Goal: Transaction & Acquisition: Purchase product/service

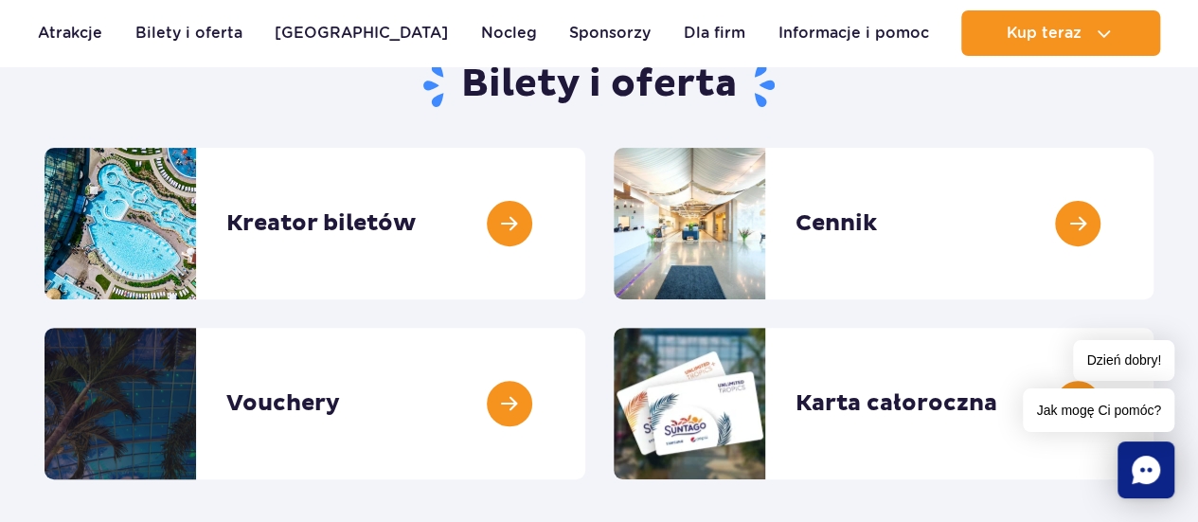
scroll to position [249, 0]
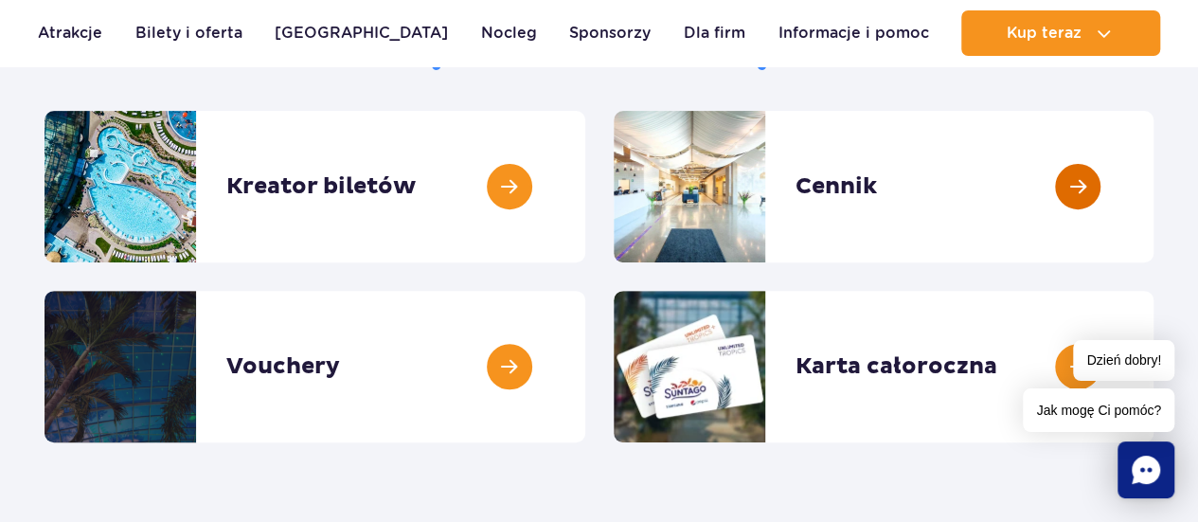
click at [1153, 181] on link at bounding box center [1153, 186] width 0 height 151
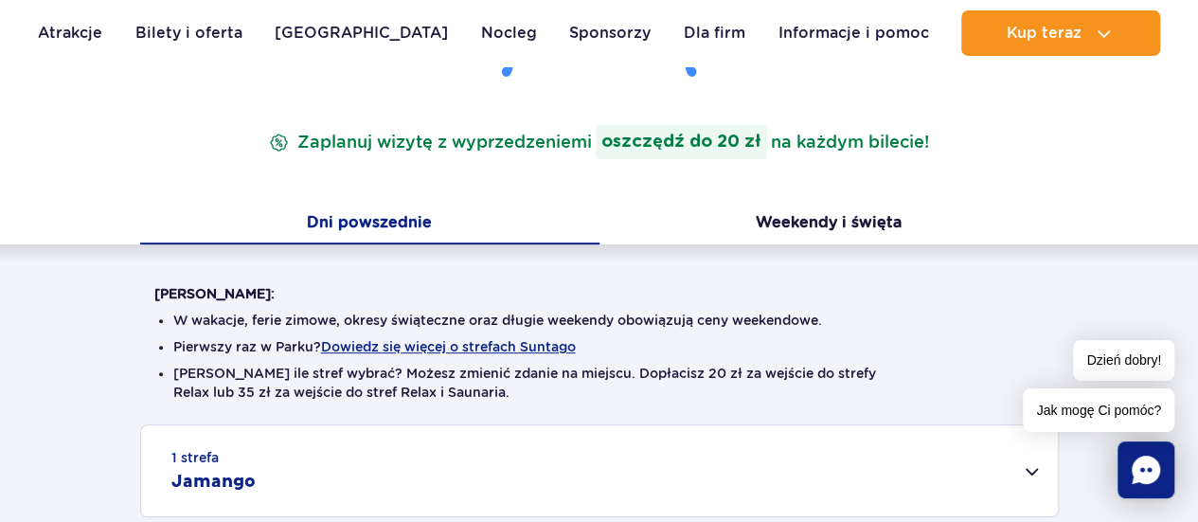
scroll to position [311, 0]
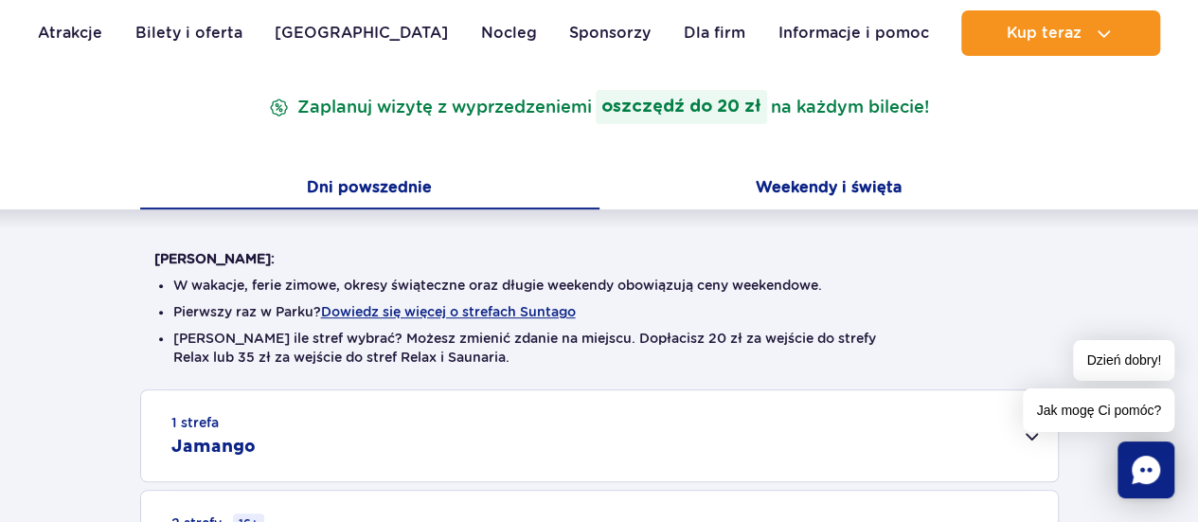
click at [780, 186] on button "Weekendy i święta" at bounding box center [828, 189] width 459 height 40
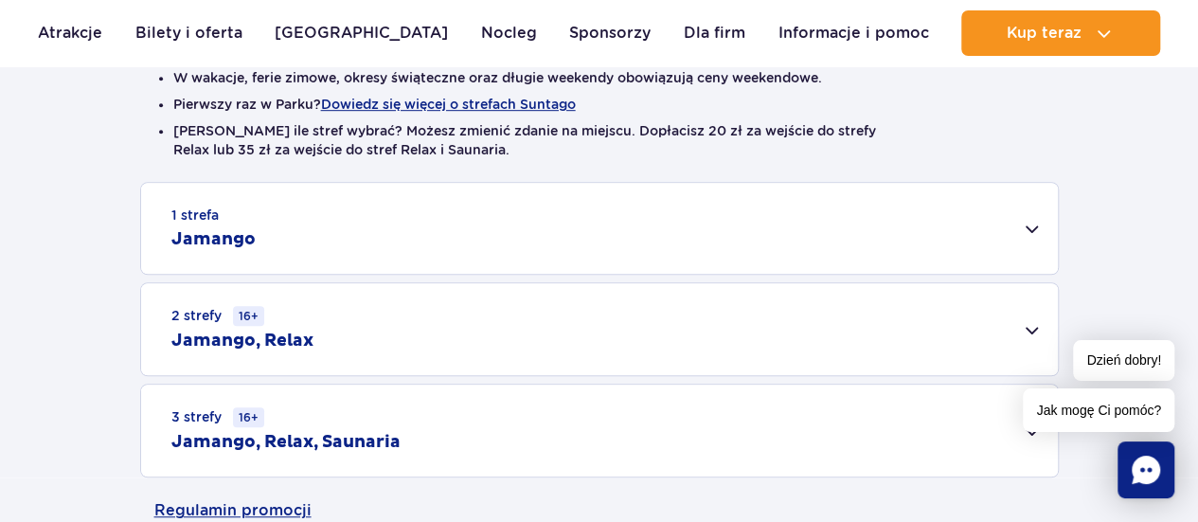
scroll to position [483, 0]
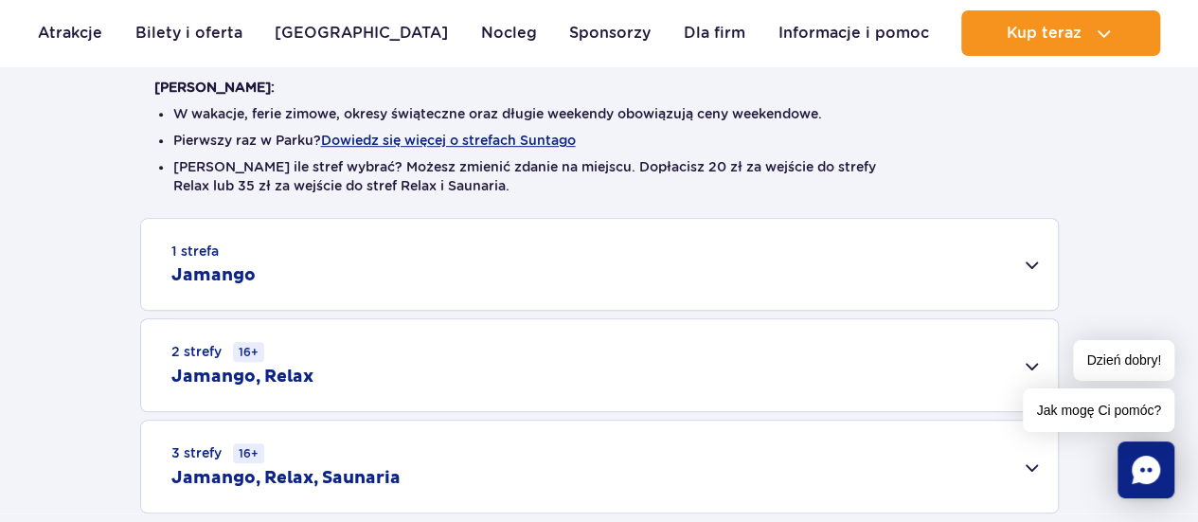
click at [1013, 277] on div "1 strefa Jamango" at bounding box center [599, 264] width 916 height 91
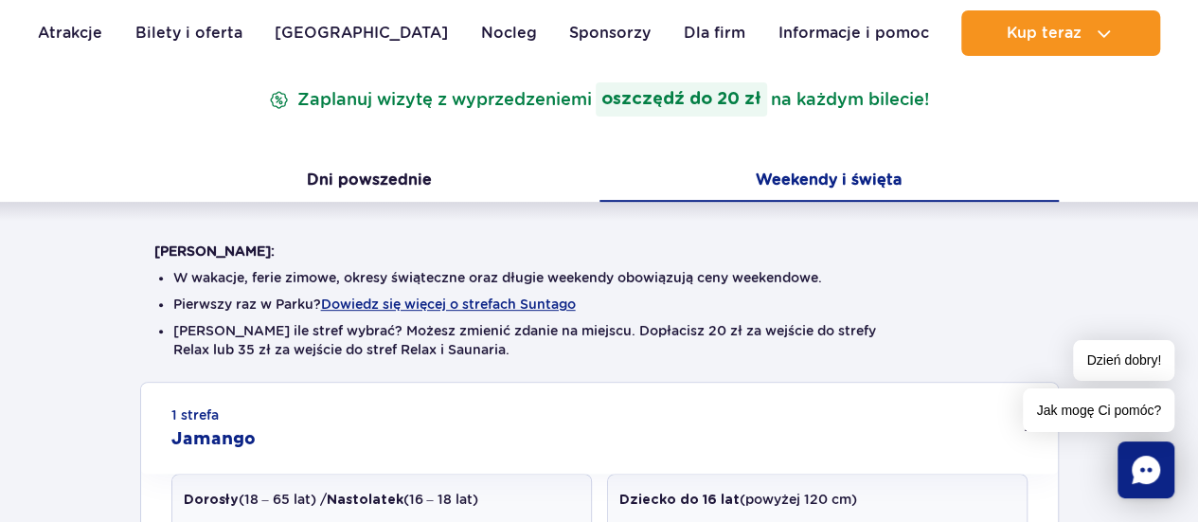
scroll to position [312, 0]
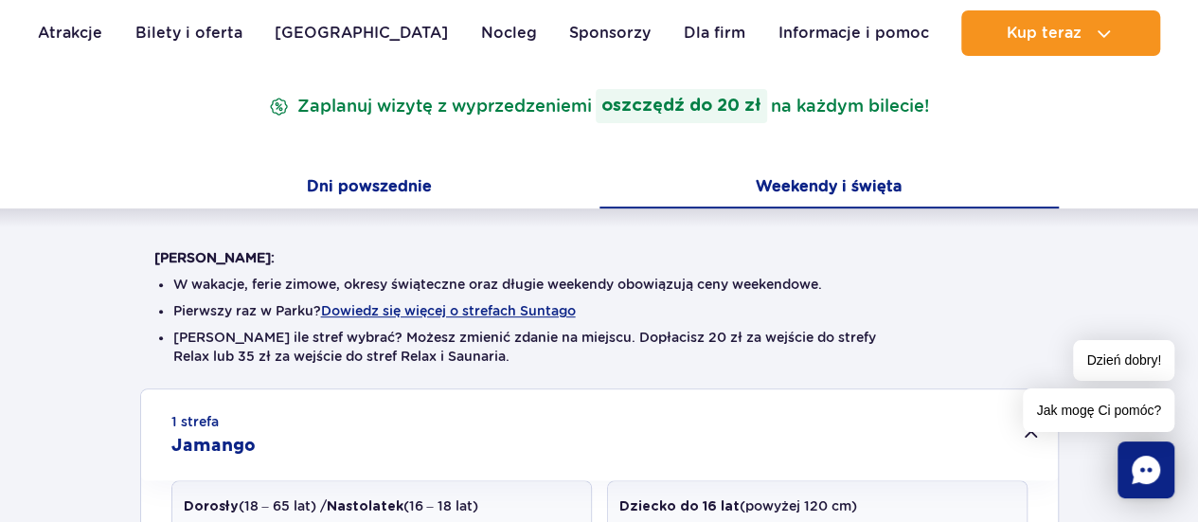
click at [375, 202] on button "Dni powszednie" at bounding box center [369, 189] width 459 height 40
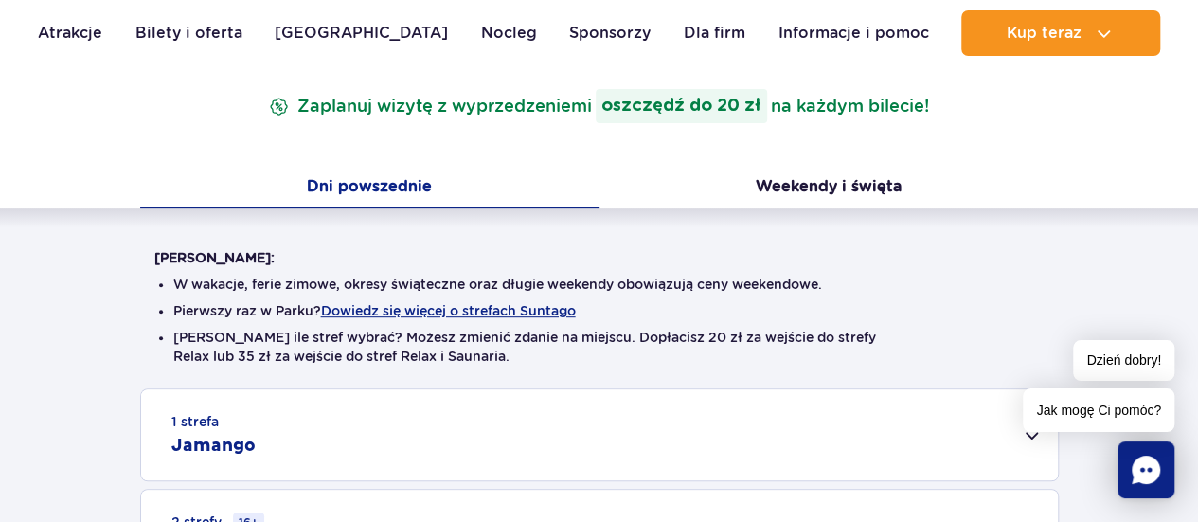
click at [358, 186] on button "Dni powszednie" at bounding box center [369, 189] width 459 height 40
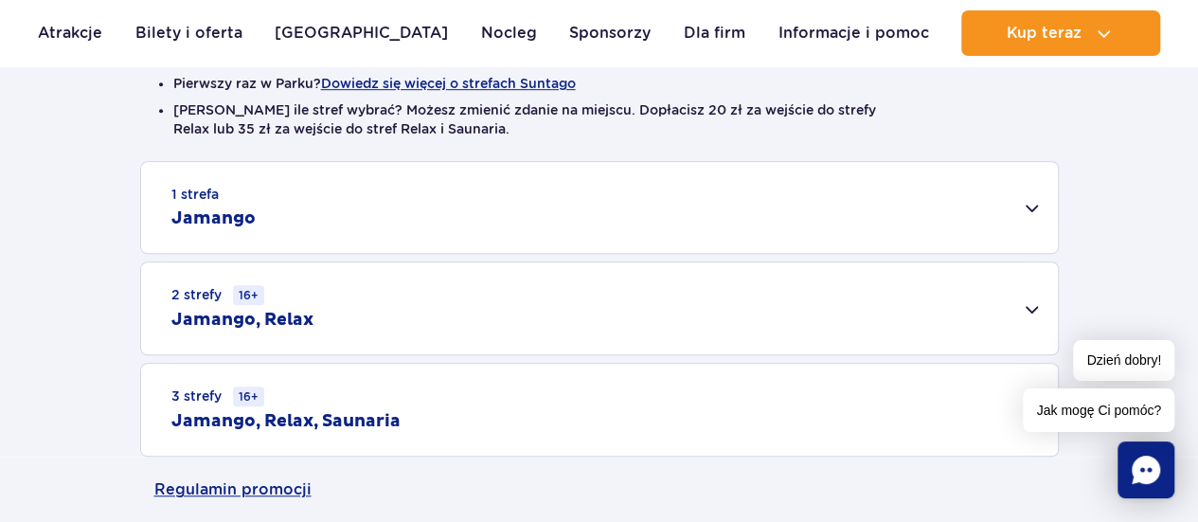
scroll to position [545, 0]
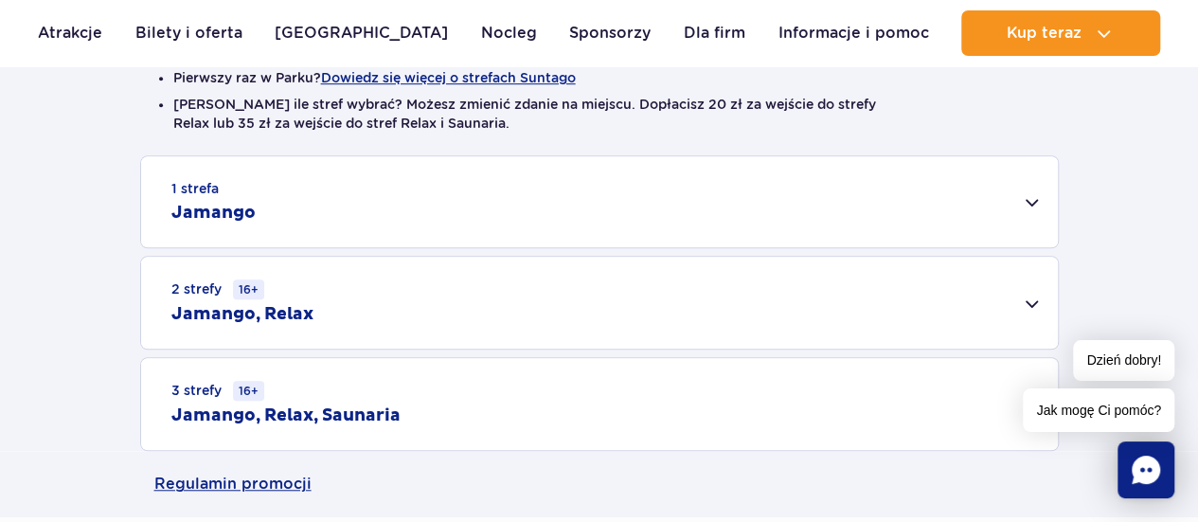
click at [1024, 195] on div "1 strefa Jamango" at bounding box center [599, 201] width 916 height 91
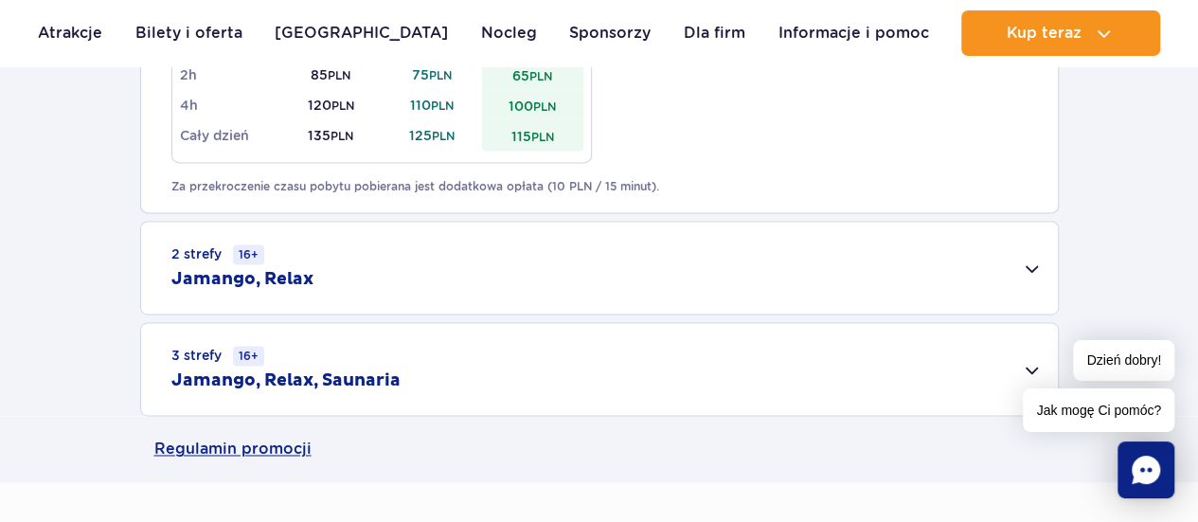
scroll to position [1262, 0]
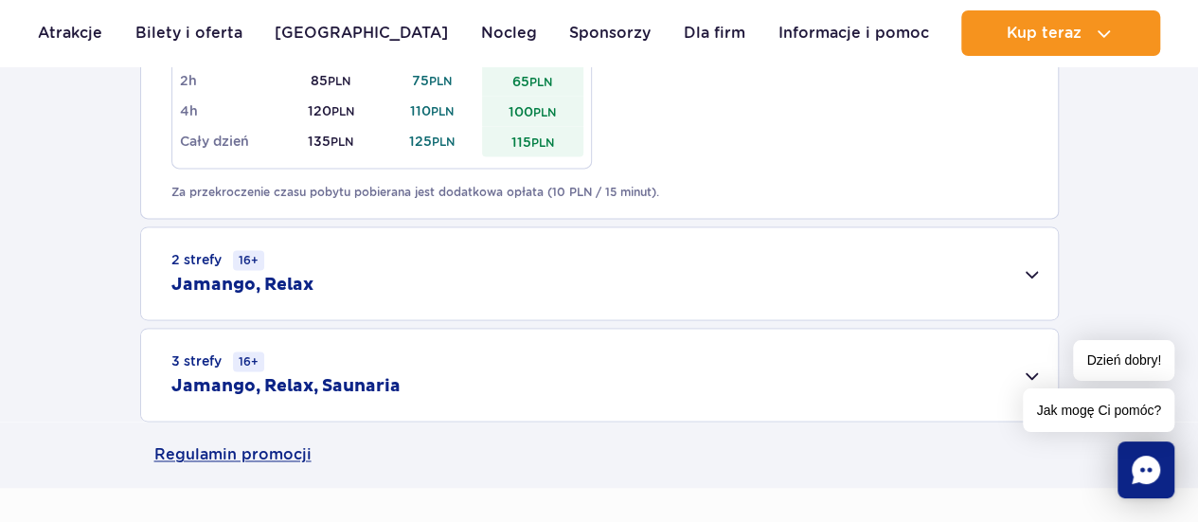
click at [1025, 275] on div "2 strefy 16+ Jamango, Relax" at bounding box center [599, 273] width 916 height 92
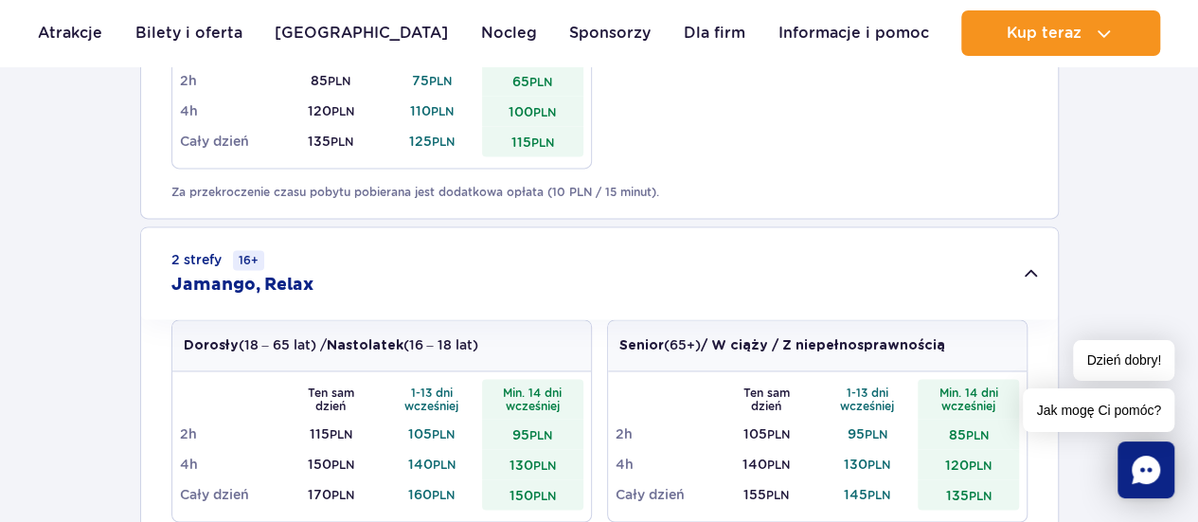
click at [1025, 275] on div "2 strefy 16+ Jamango, Relax" at bounding box center [599, 273] width 916 height 92
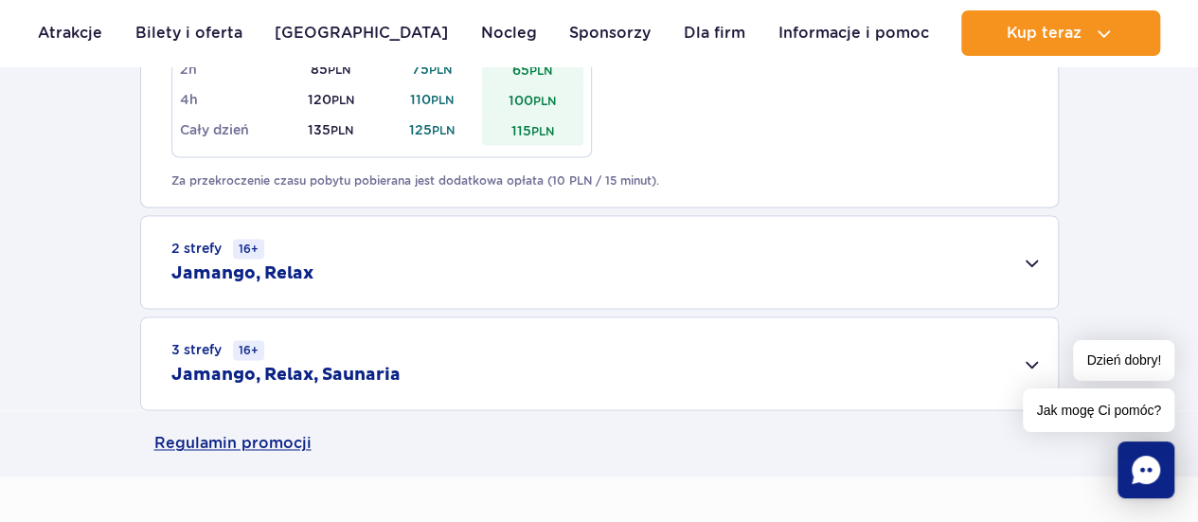
scroll to position [1373, 0]
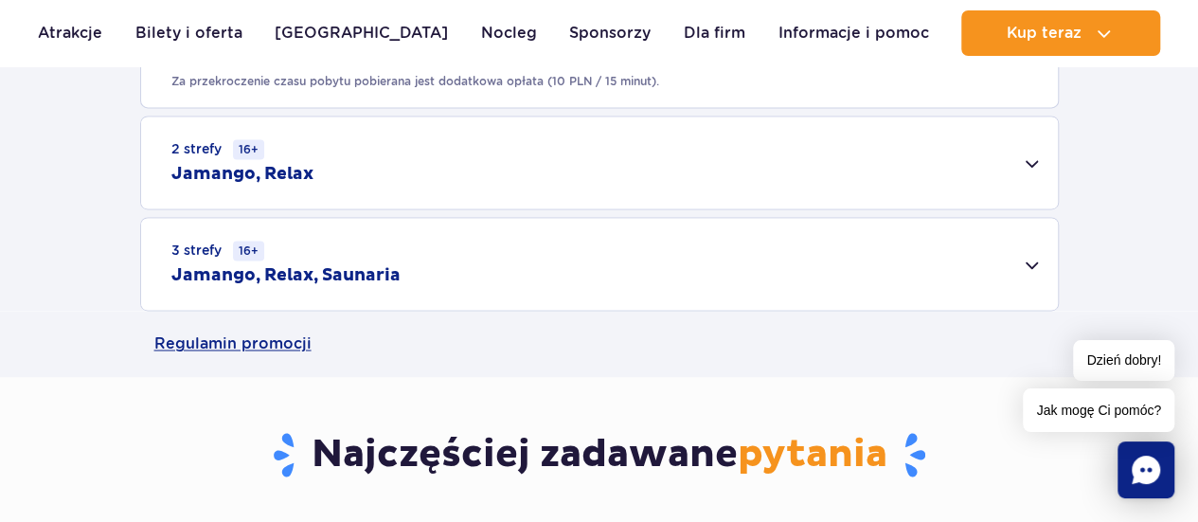
click at [1032, 160] on div "2 strefy 16+ Jamango, Relax" at bounding box center [599, 162] width 916 height 92
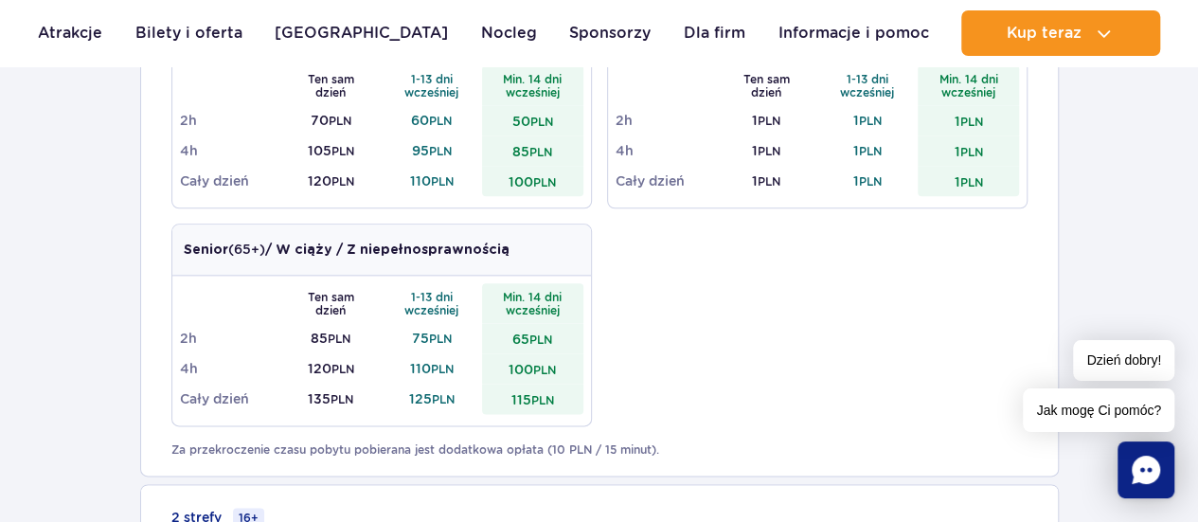
scroll to position [935, 0]
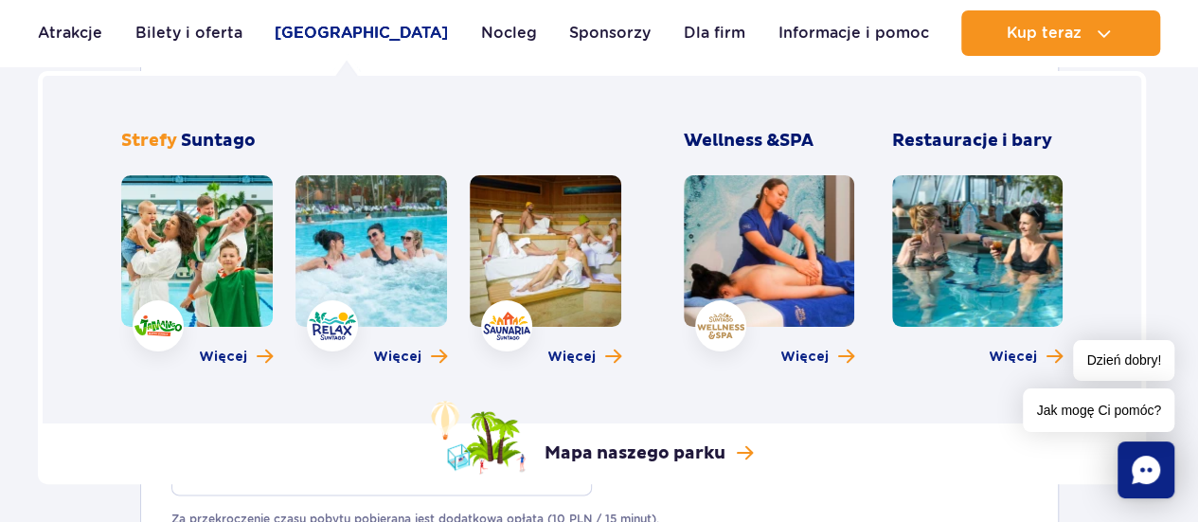
click at [339, 24] on link "[GEOGRAPHIC_DATA]" at bounding box center [361, 32] width 173 height 45
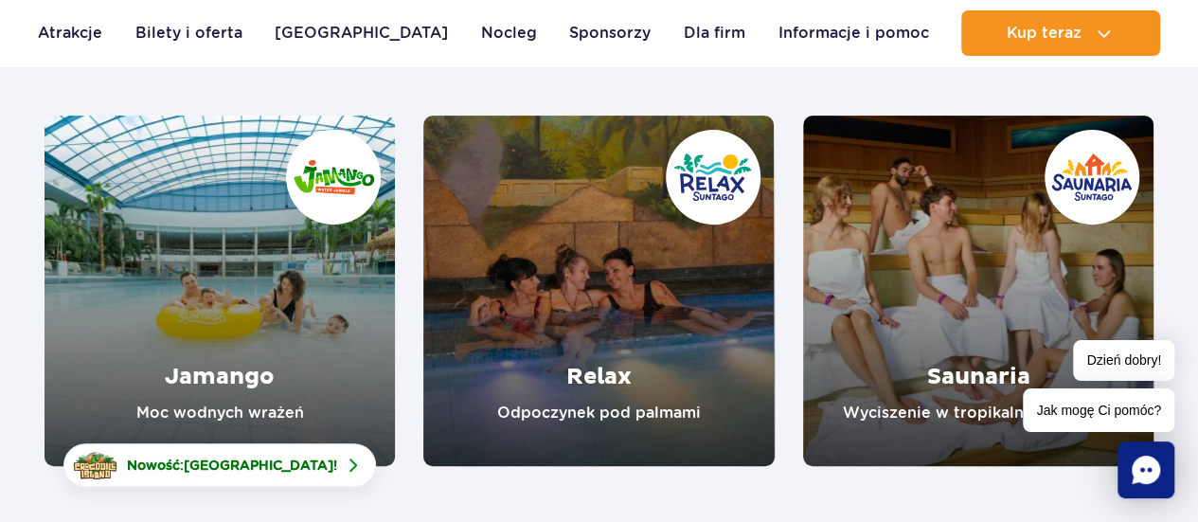
scroll to position [297, 0]
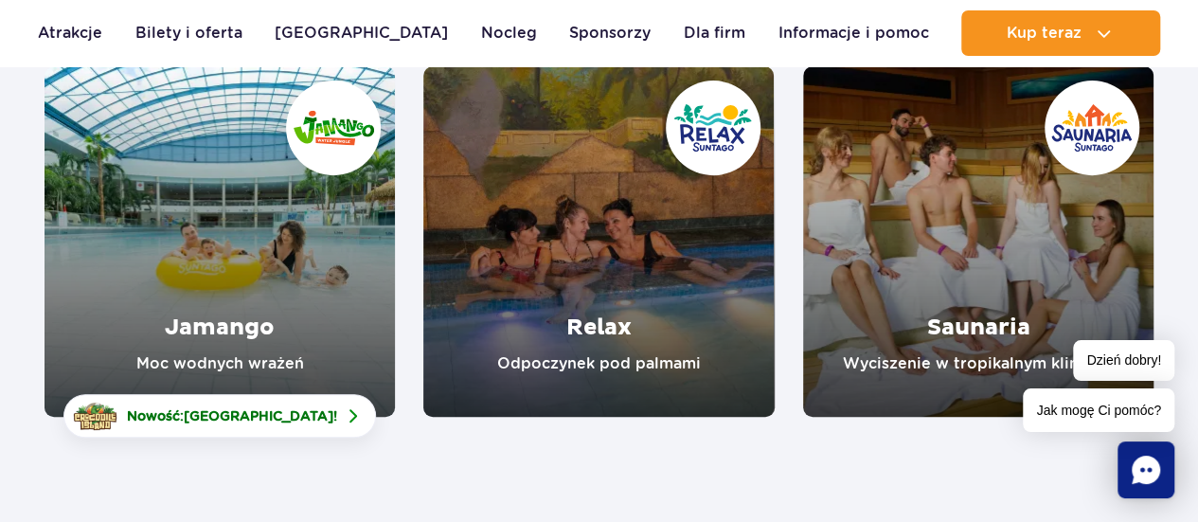
click at [607, 362] on link "Relax" at bounding box center [598, 241] width 350 height 350
click at [212, 330] on link "Jamango" at bounding box center [219, 241] width 350 height 350
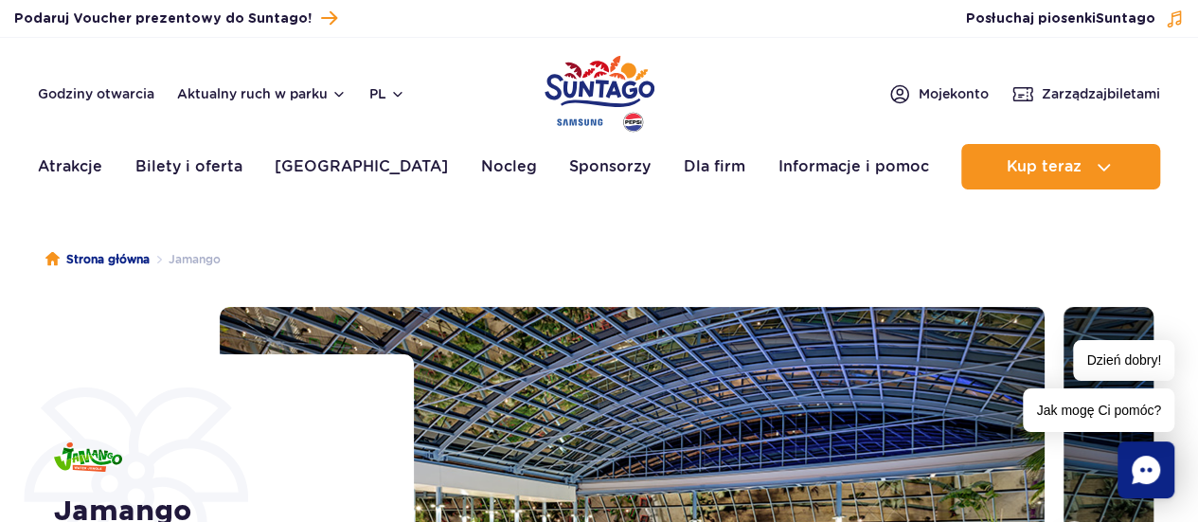
drag, startPoint x: 1206, startPoint y: 44, endPoint x: 1204, endPoint y: 10, distance: 34.1
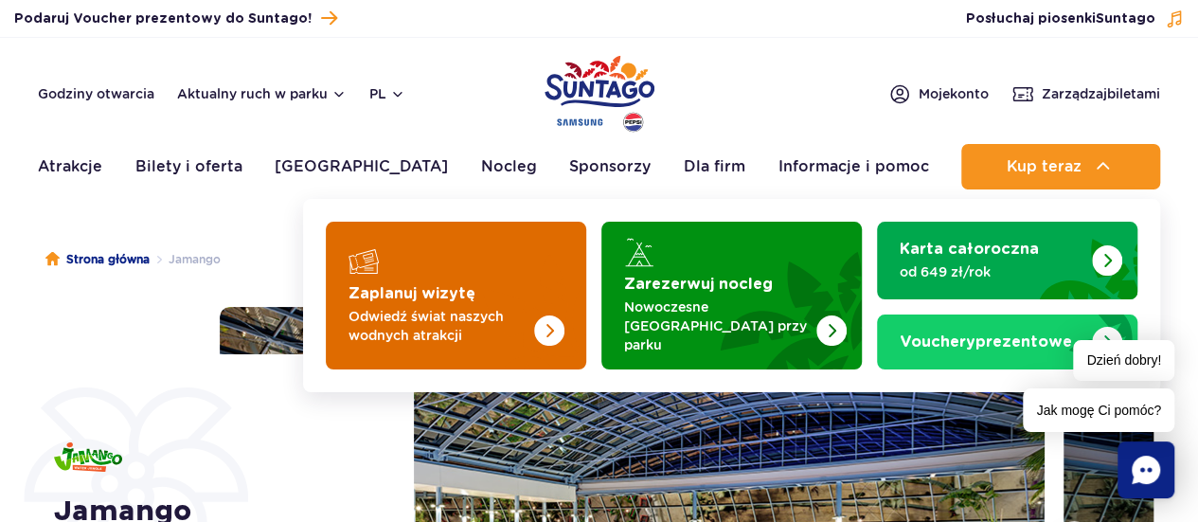
click at [410, 291] on strong "Zaplanuj wizytę" at bounding box center [411, 293] width 127 height 15
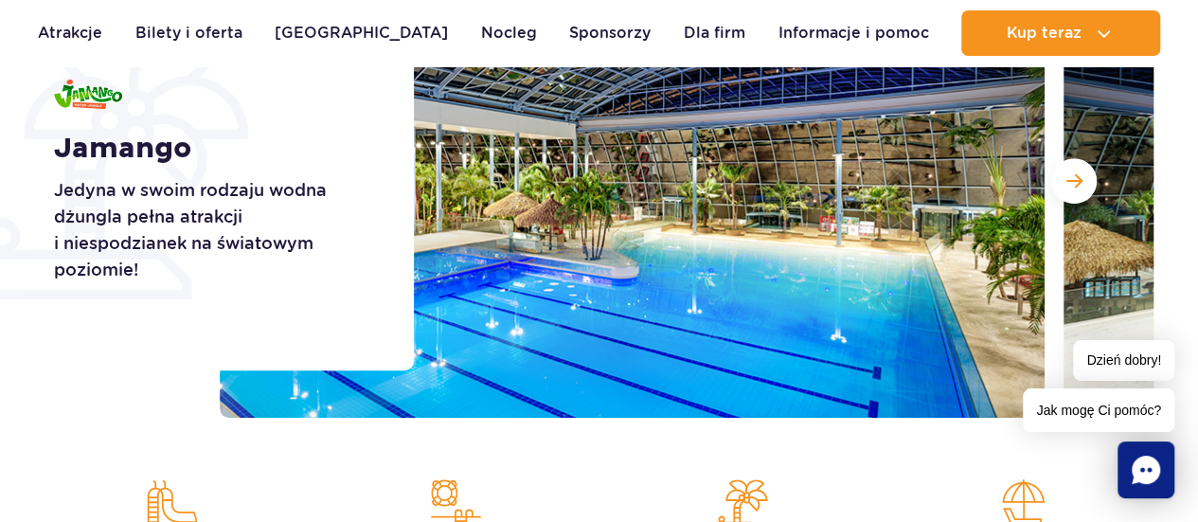
scroll to position [36, 0]
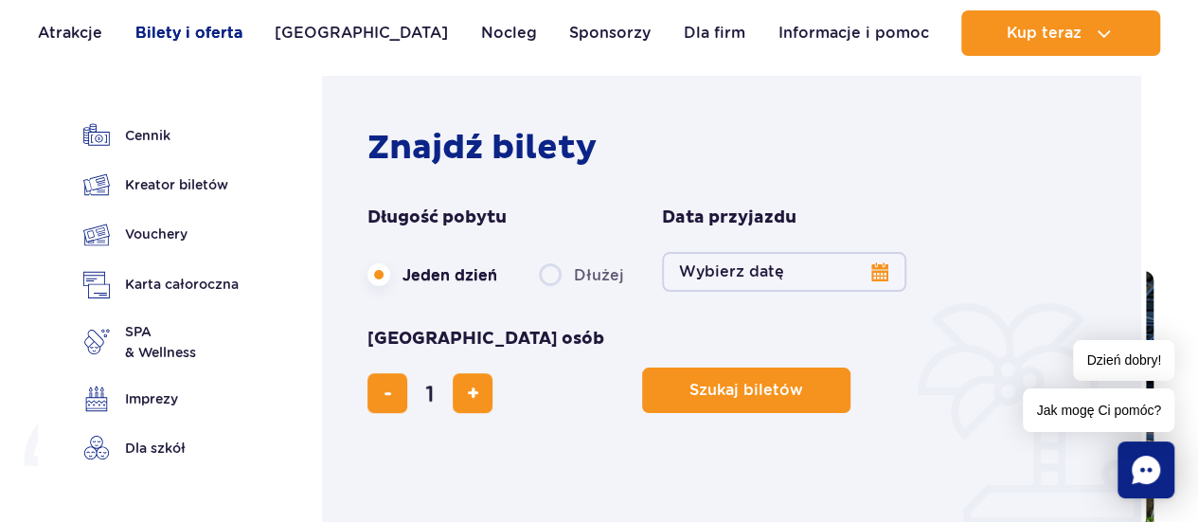
click at [187, 37] on link "Bilety i oferta" at bounding box center [188, 32] width 107 height 45
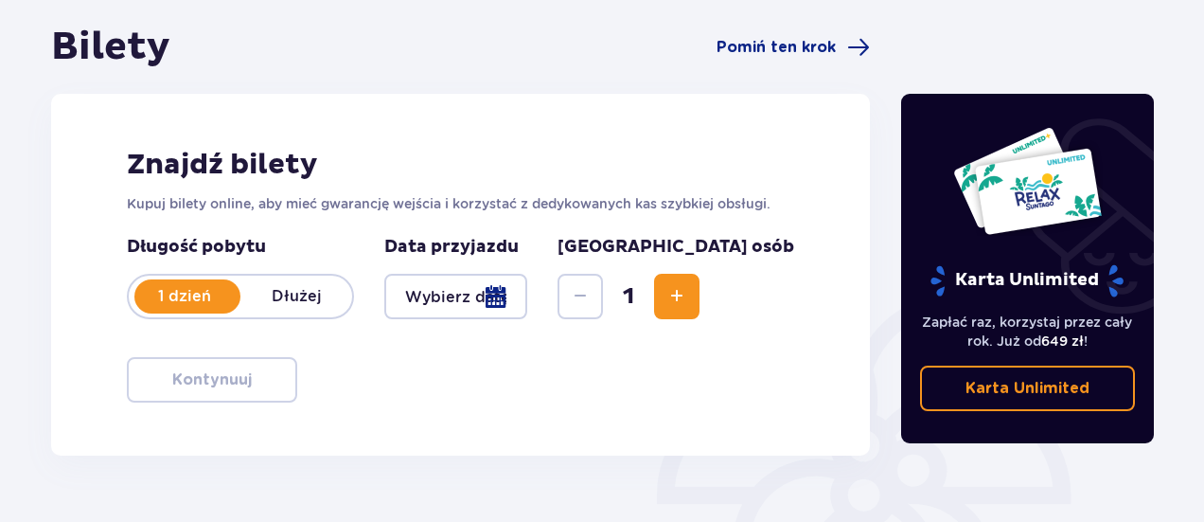
drag, startPoint x: 1207, startPoint y: 30, endPoint x: 1211, endPoint y: 154, distance: 124.1
click at [1204, 154] on html "1 Bilety 2 Udogodnienia i atrakcje 3 Nocleg 4 Zamówienie i płatność Bilety Pomi…" at bounding box center [602, 84] width 1204 height 522
click at [527, 296] on div at bounding box center [455, 296] width 143 height 45
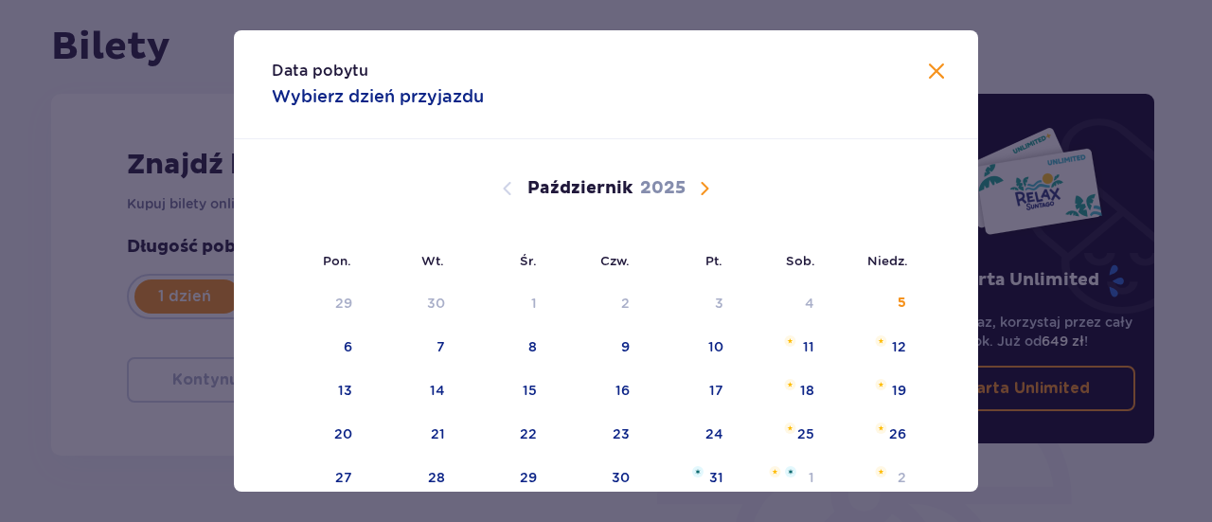
click at [706, 189] on span "Następny miesiąc" at bounding box center [704, 188] width 23 height 23
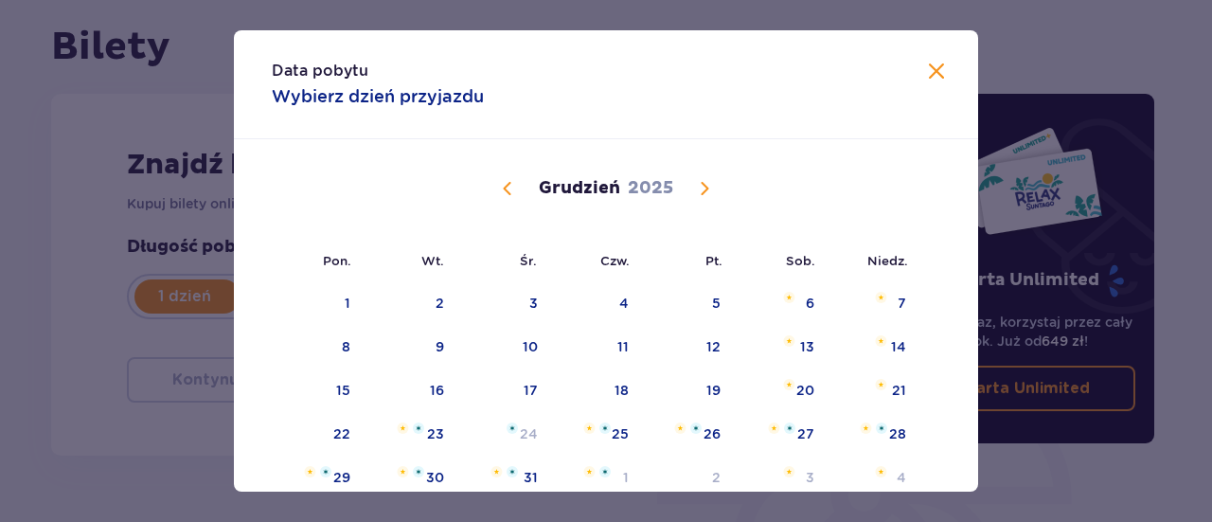
click at [703, 186] on span "Następny miesiąc" at bounding box center [704, 188] width 23 height 23
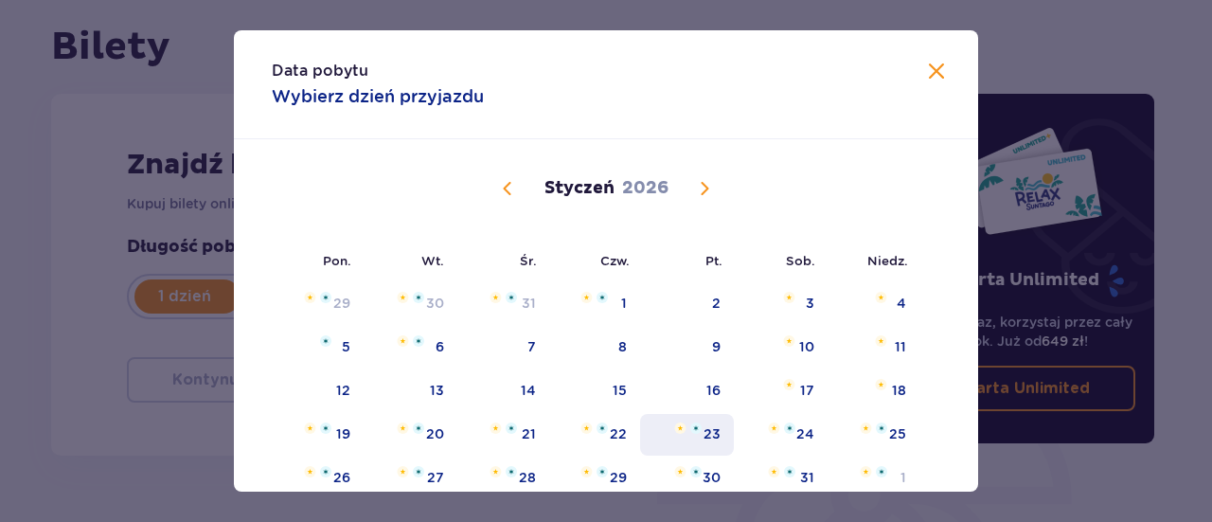
click at [709, 431] on div "23" at bounding box center [711, 433] width 17 height 19
type input "23.01.26"
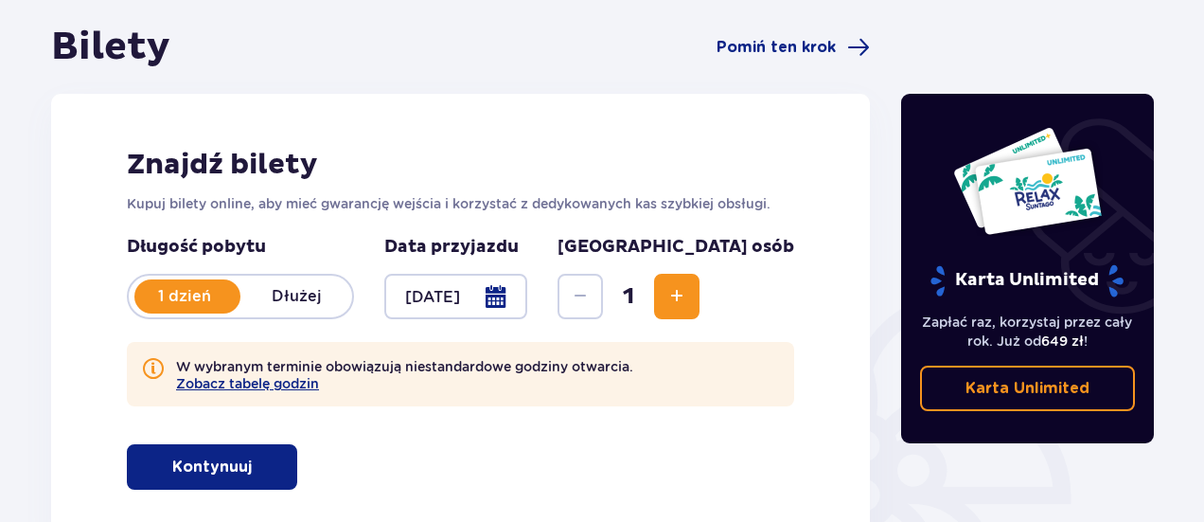
click at [688, 294] on span "Zwiększ" at bounding box center [676, 296] width 23 height 23
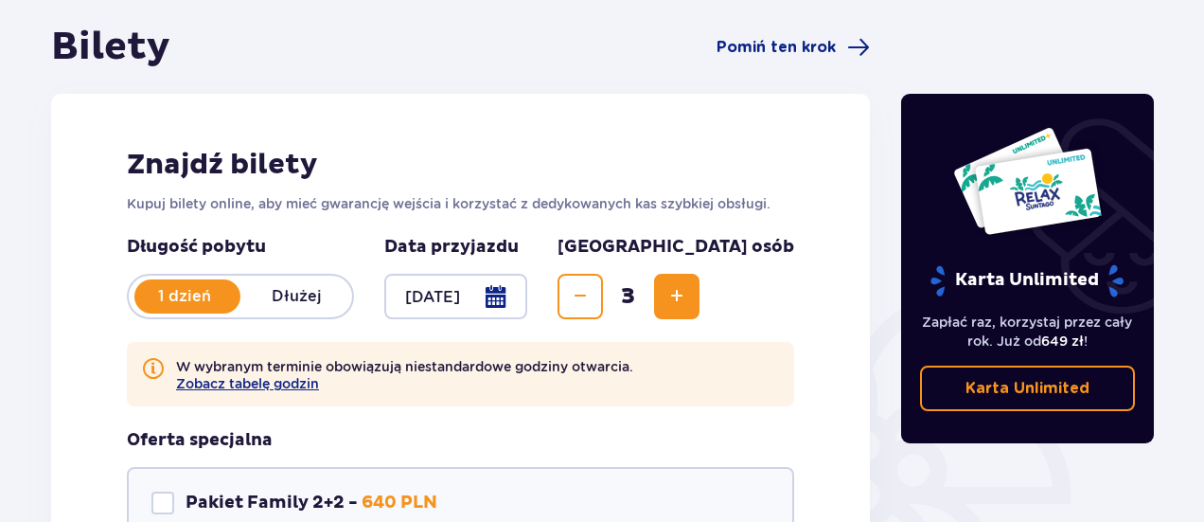
click at [688, 294] on span "Zwiększ" at bounding box center [676, 296] width 23 height 23
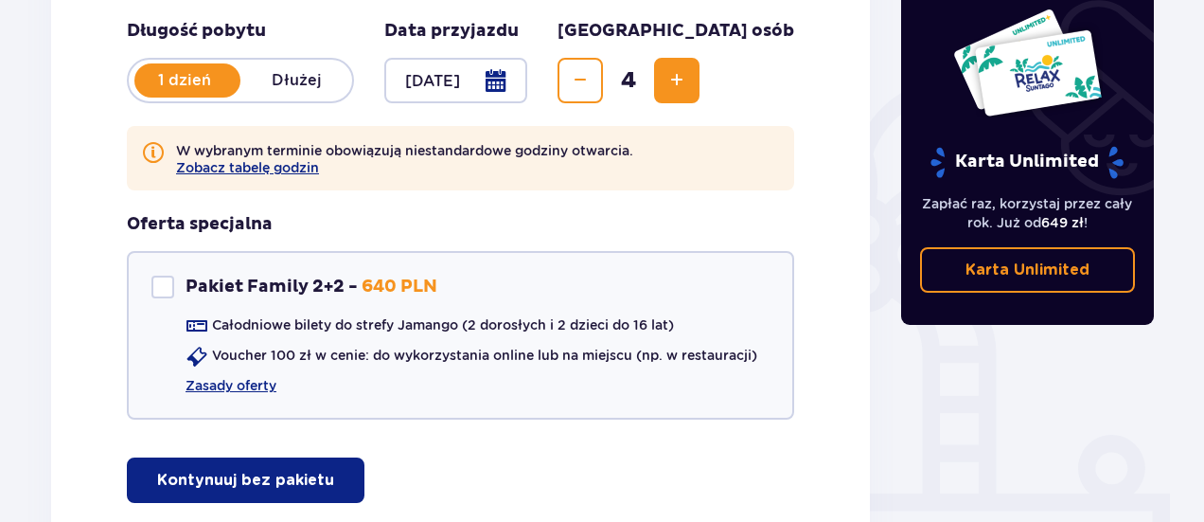
scroll to position [403, 0]
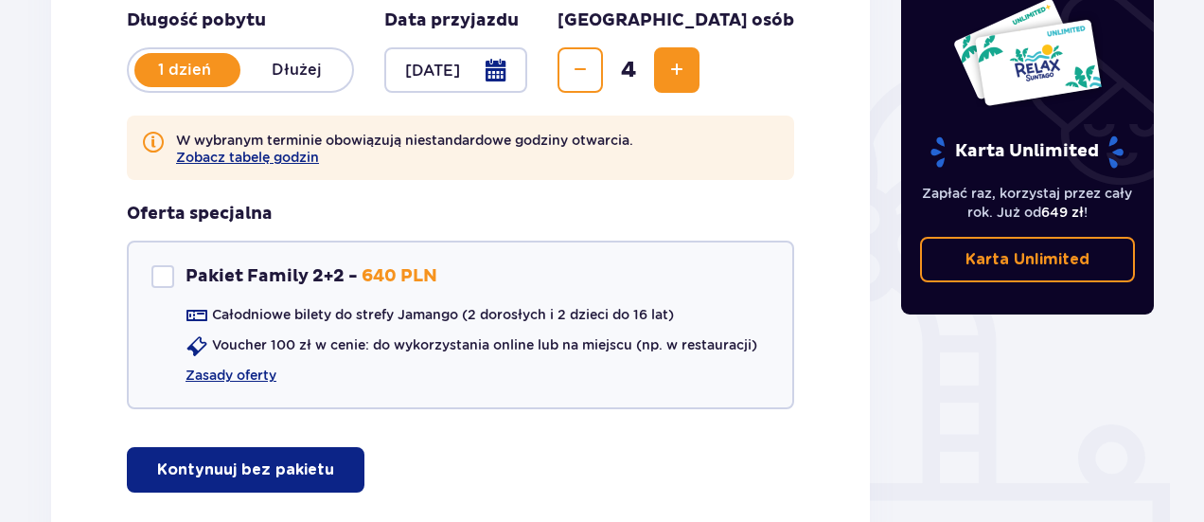
click at [264, 471] on p "Kontynuuj bez pakietu" at bounding box center [245, 469] width 177 height 21
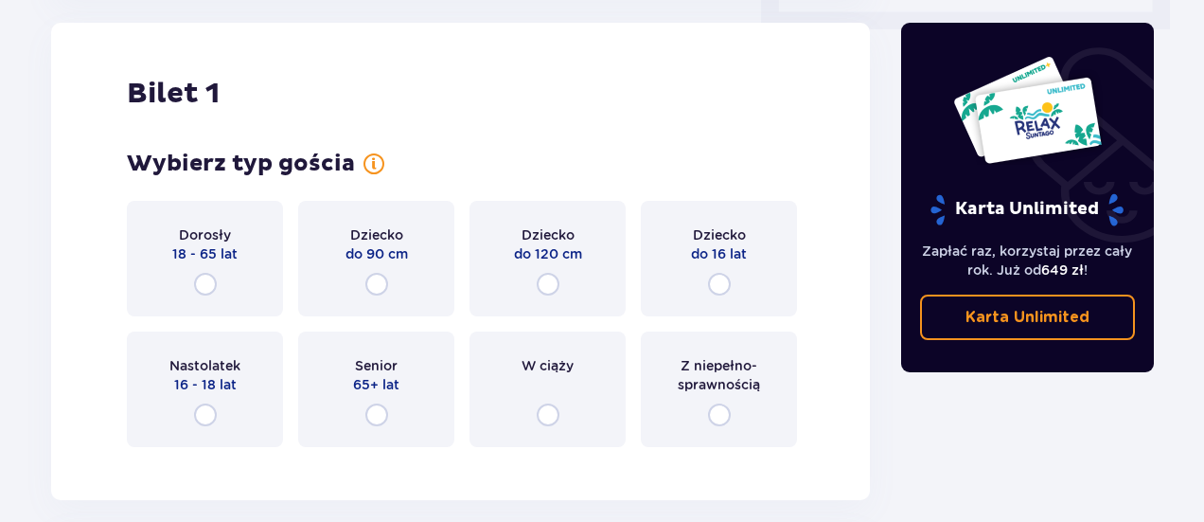
scroll to position [949, 0]
click at [209, 283] on input "radio" at bounding box center [205, 284] width 23 height 23
radio input "true"
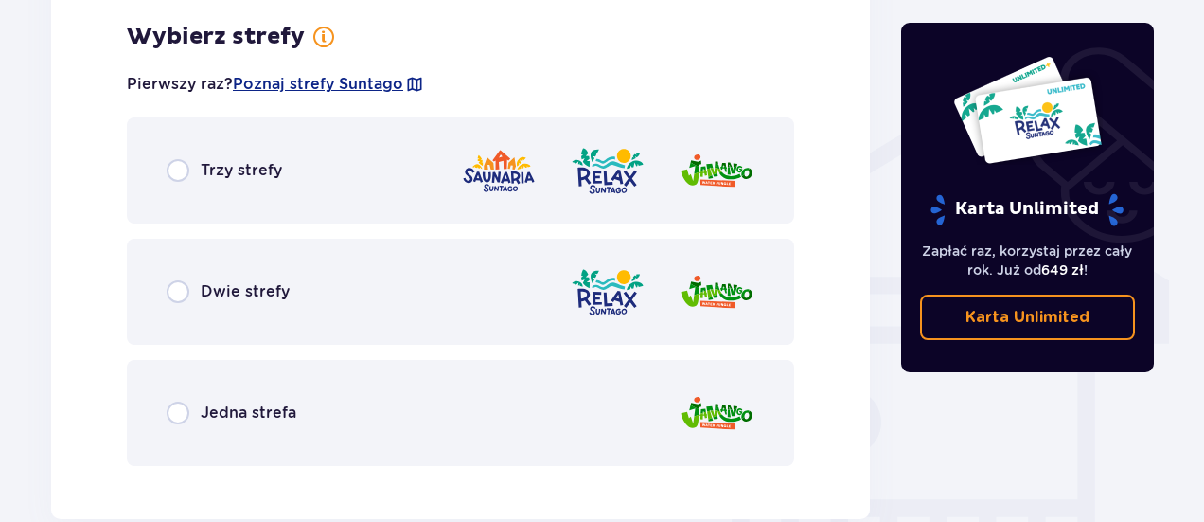
scroll to position [1411, 0]
click at [183, 415] on input "radio" at bounding box center [178, 412] width 23 height 23
radio input "true"
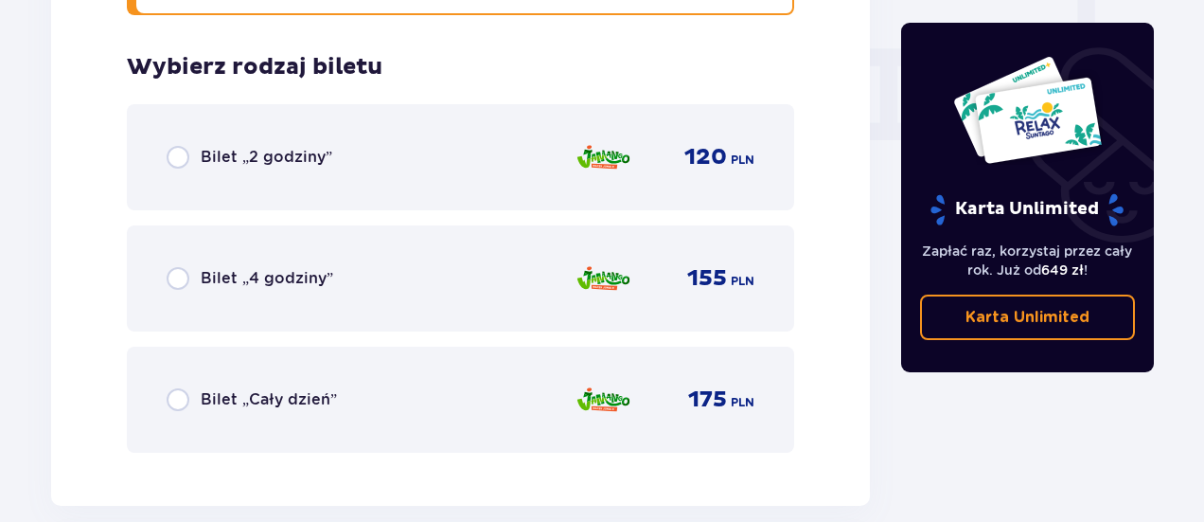
scroll to position [1891, 0]
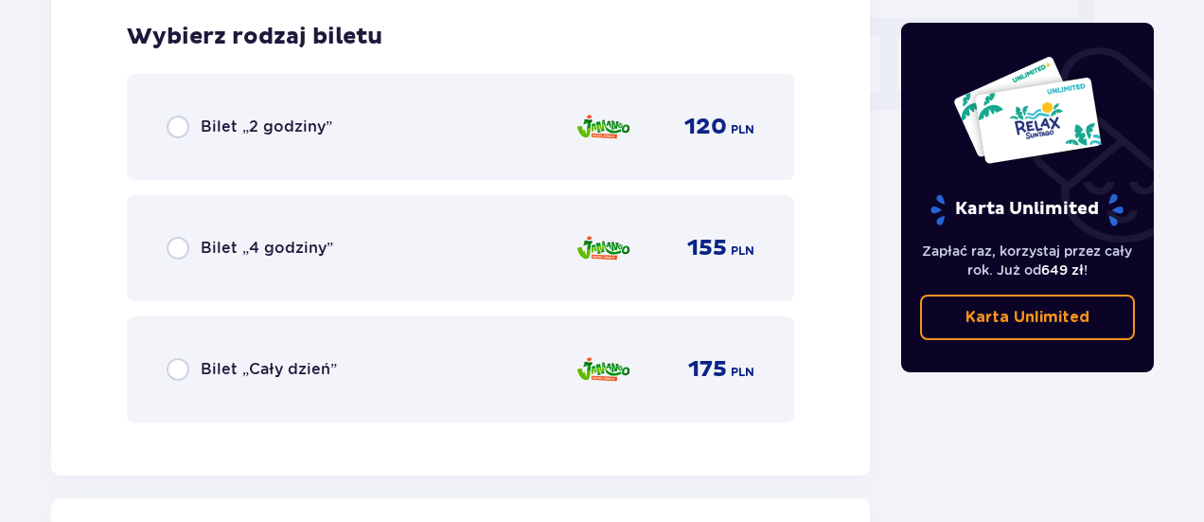
click at [197, 134] on div "Bilet „2 godziny”" at bounding box center [250, 126] width 166 height 23
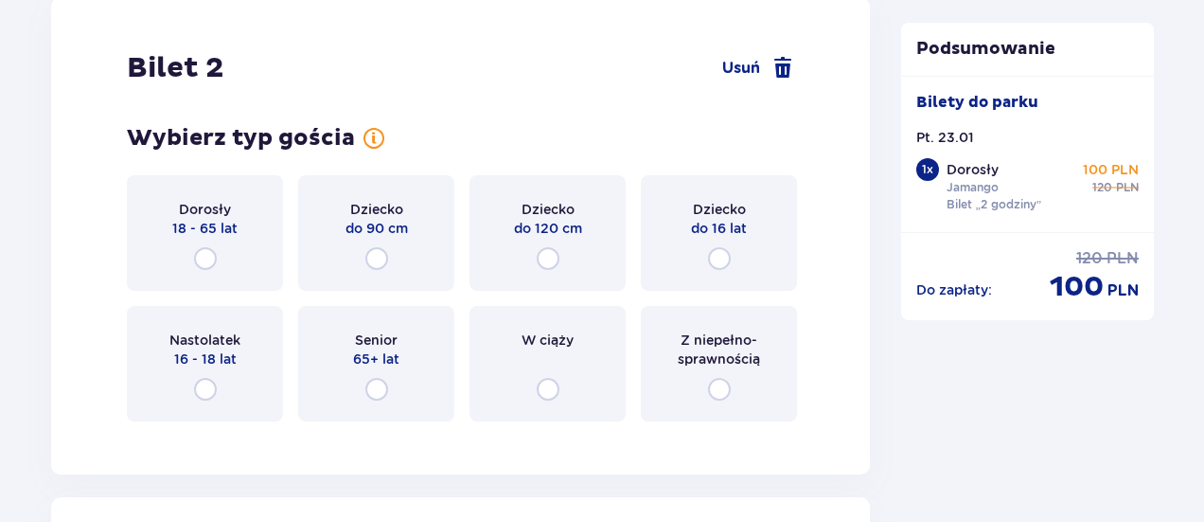
scroll to position [2406, 0]
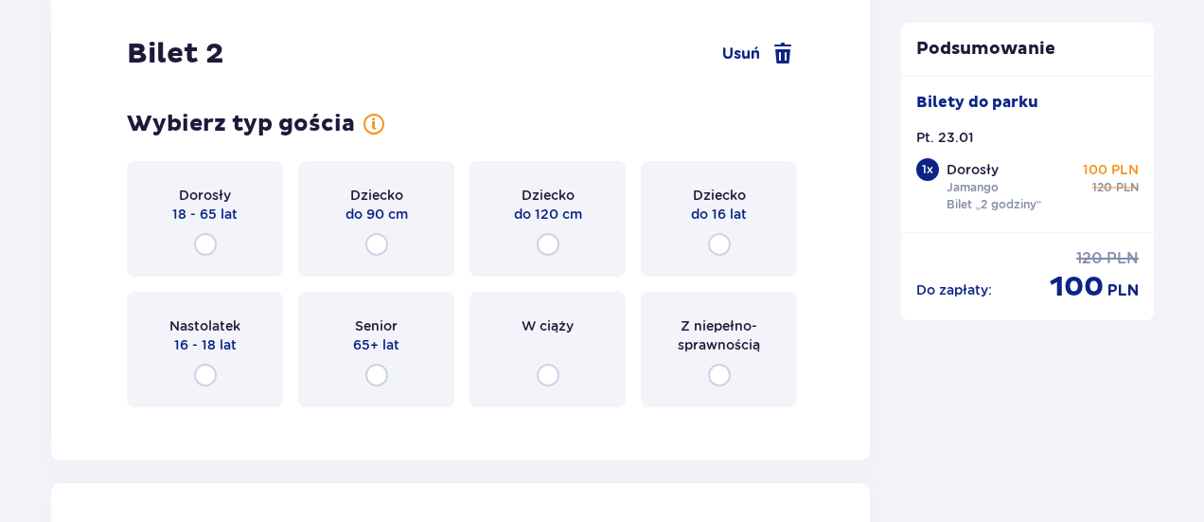
click at [721, 245] on input "radio" at bounding box center [719, 244] width 23 height 23
radio input "true"
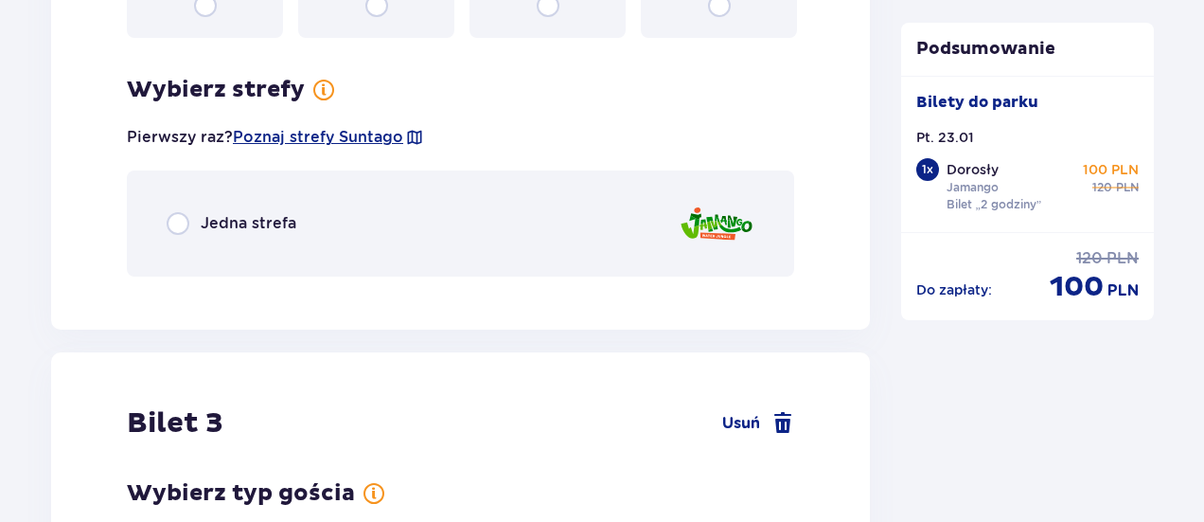
scroll to position [2829, 0]
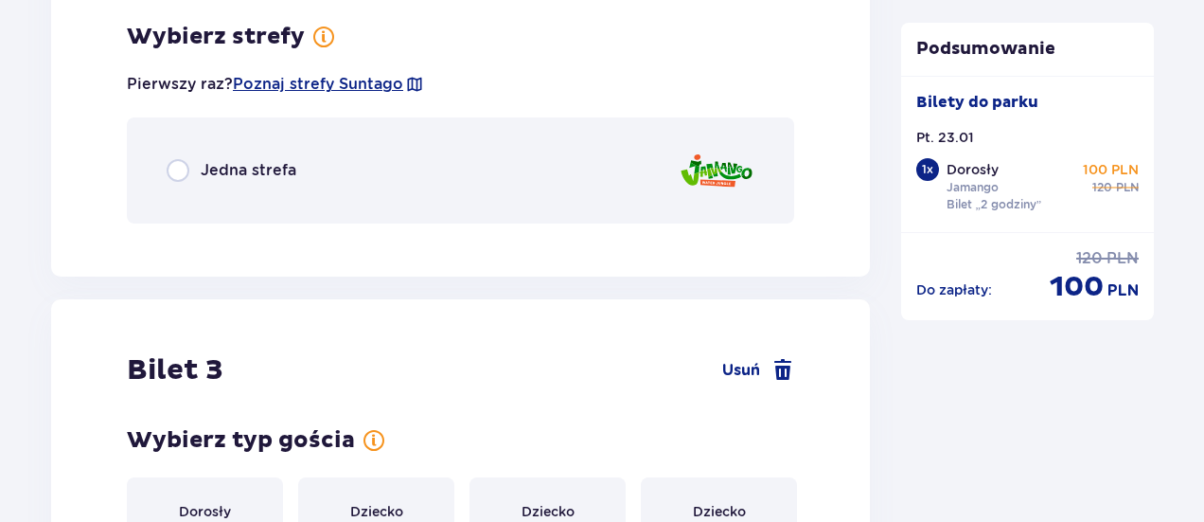
click at [177, 173] on input "radio" at bounding box center [178, 170] width 23 height 23
radio input "true"
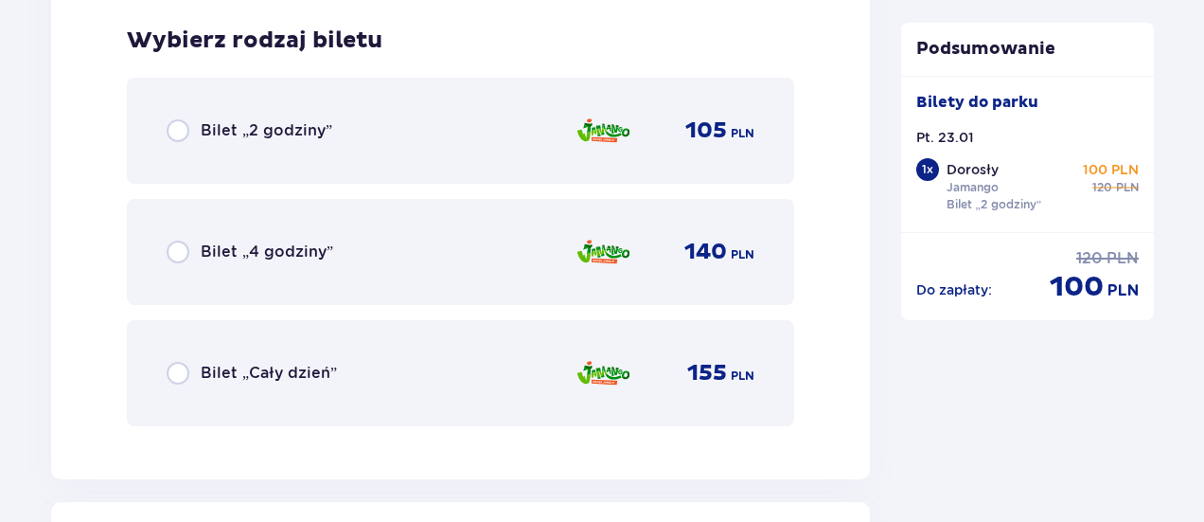
scroll to position [3067, 0]
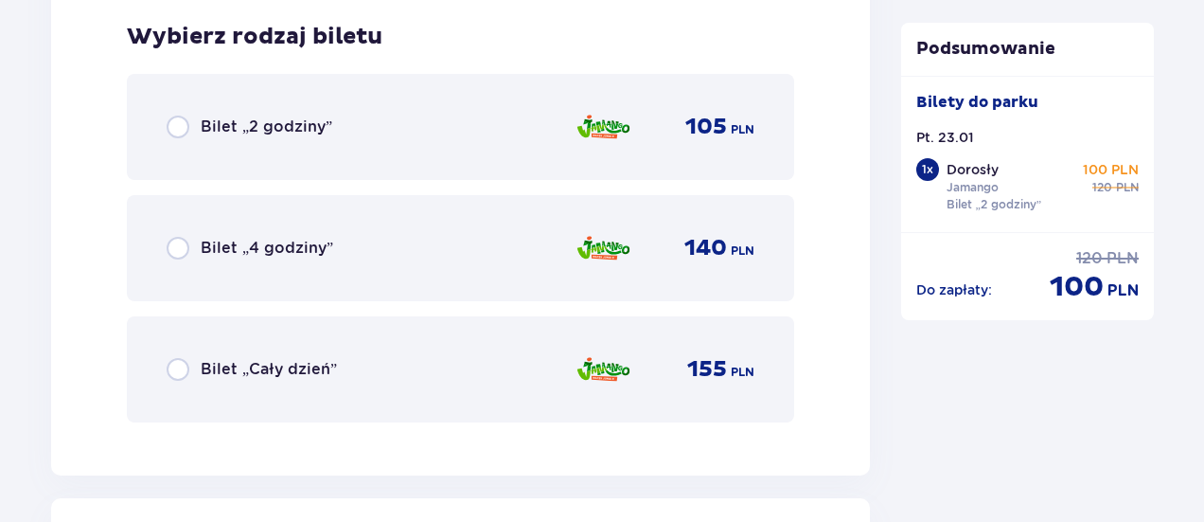
click at [180, 125] on input "radio" at bounding box center [178, 126] width 23 height 23
radio input "true"
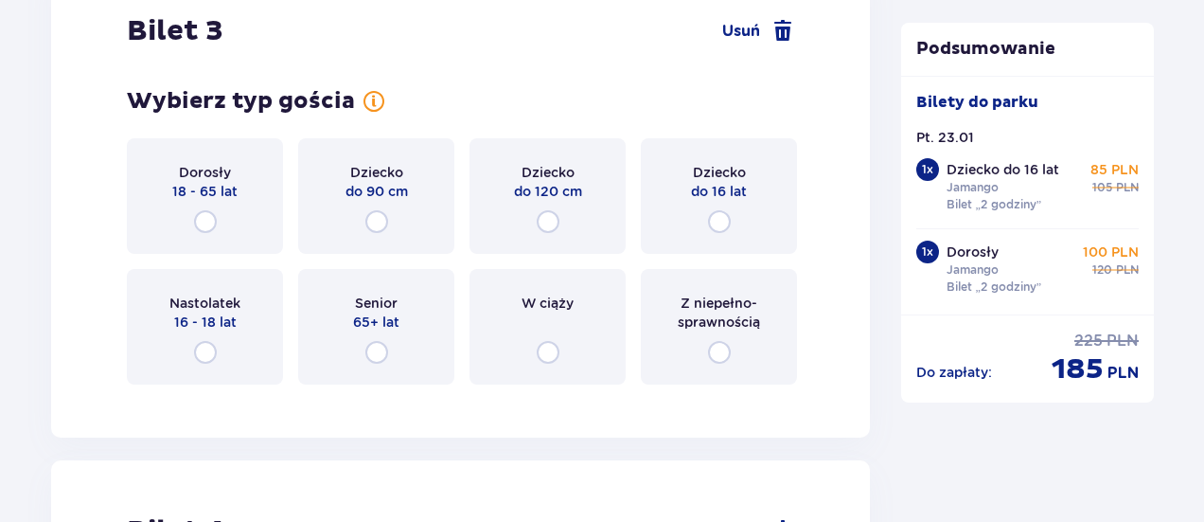
scroll to position [3571, 0]
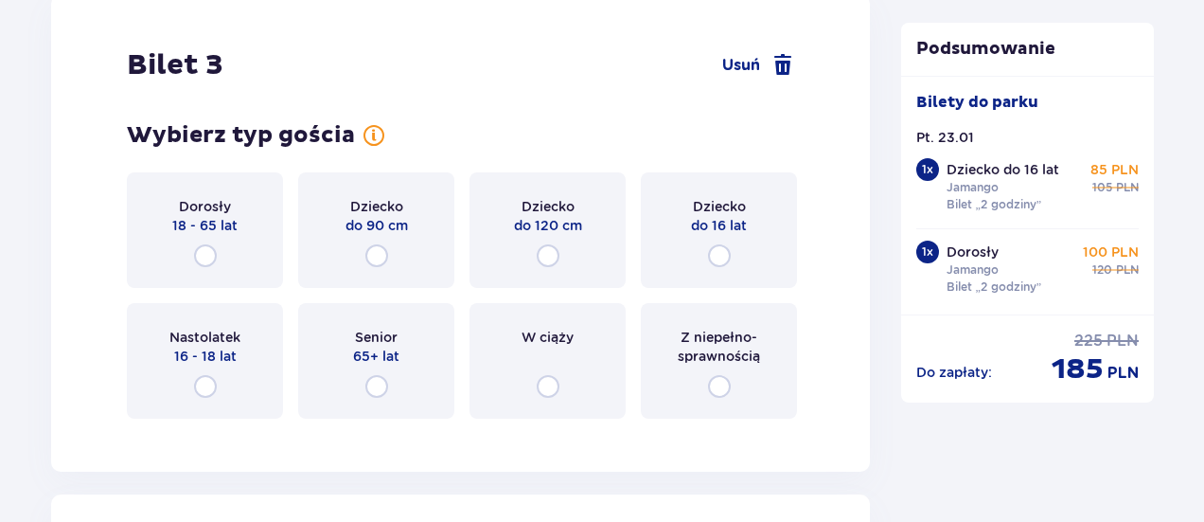
click at [219, 261] on div "Dorosły 18 - 65 lat" at bounding box center [205, 229] width 156 height 115
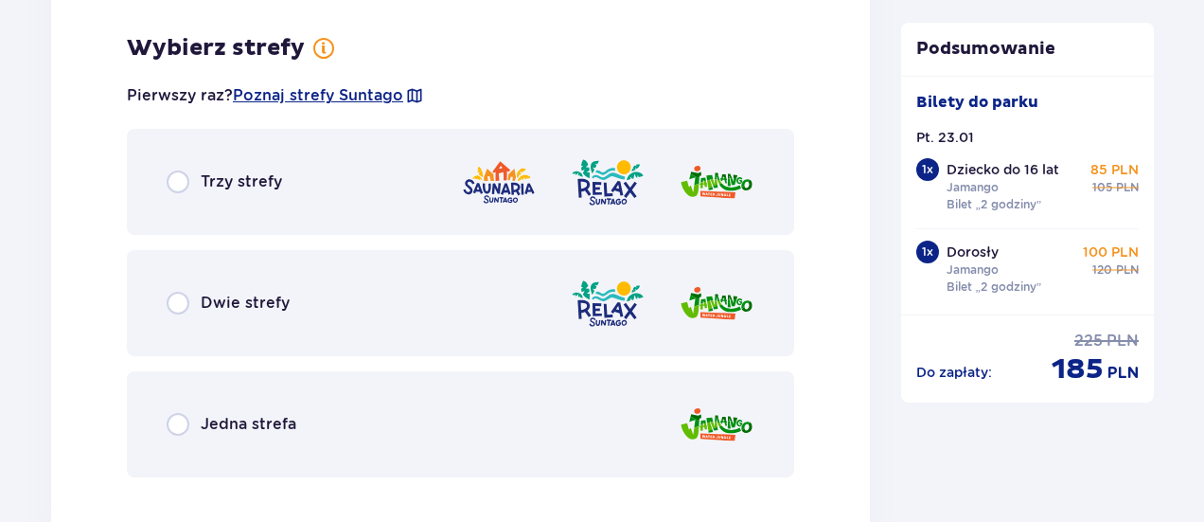
scroll to position [4004, 0]
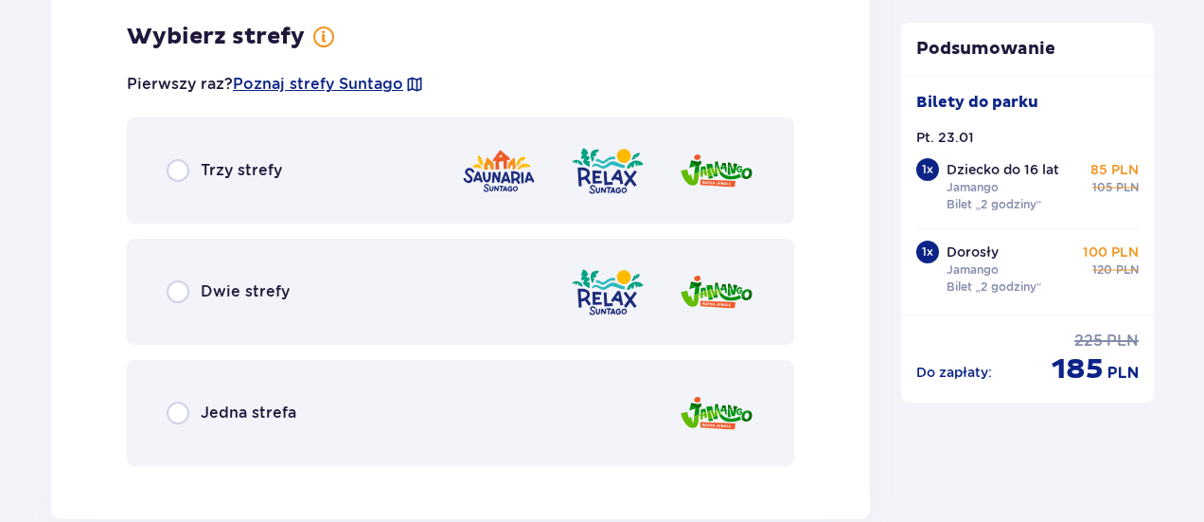
click at [168, 426] on div "Jedna strefa" at bounding box center [460, 413] width 667 height 106
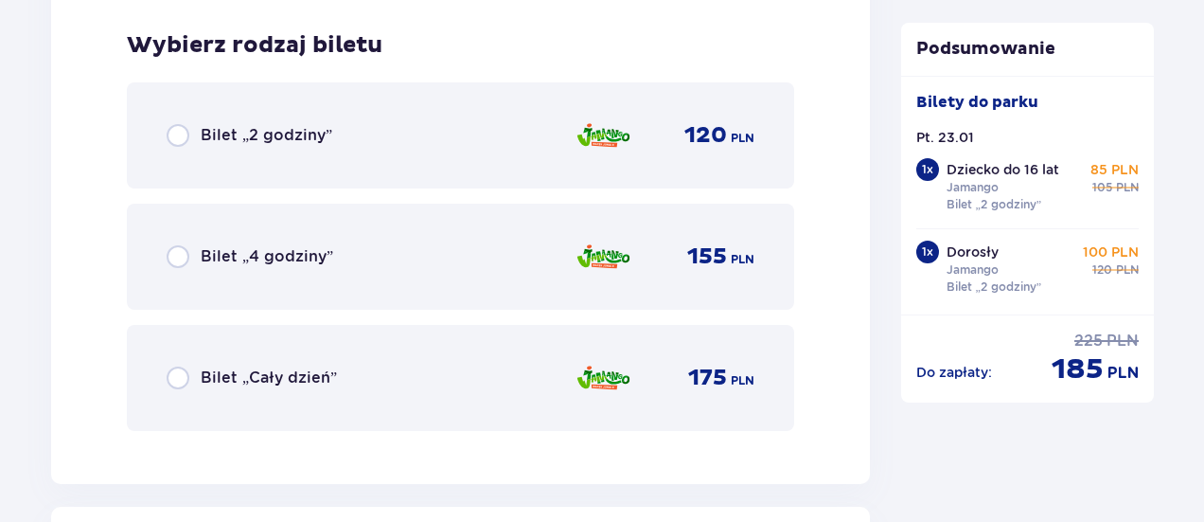
scroll to position [4485, 0]
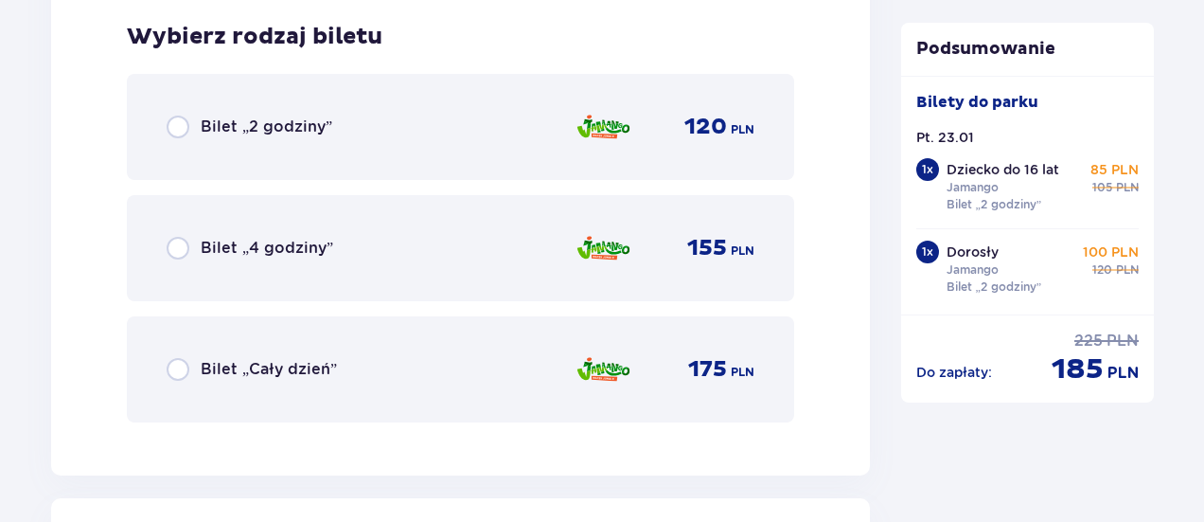
click at [167, 126] on input "radio" at bounding box center [178, 126] width 23 height 23
radio input "true"
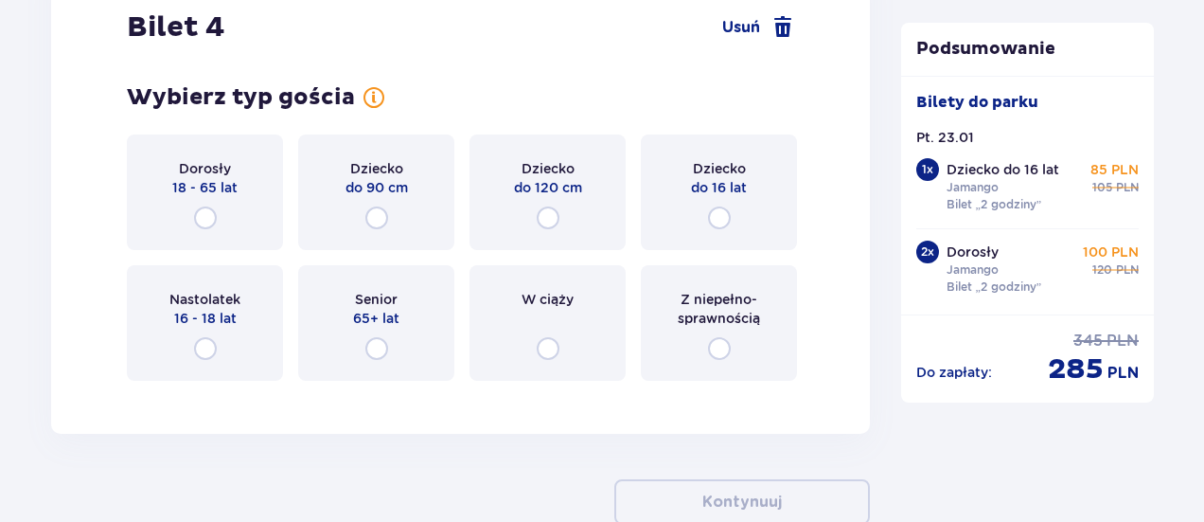
scroll to position [4972, 0]
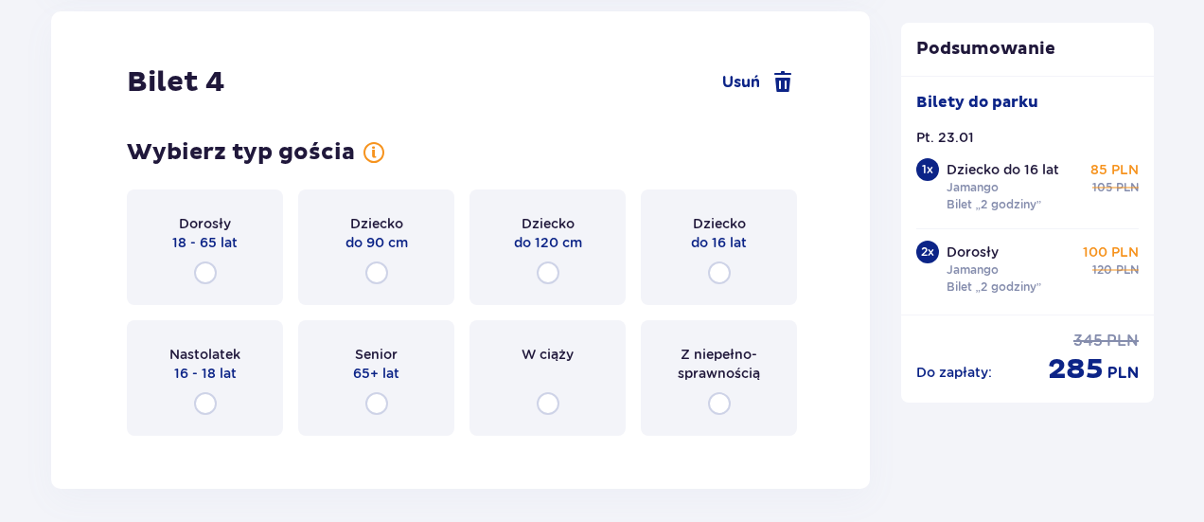
click at [712, 270] on input "radio" at bounding box center [719, 272] width 23 height 23
radio input "true"
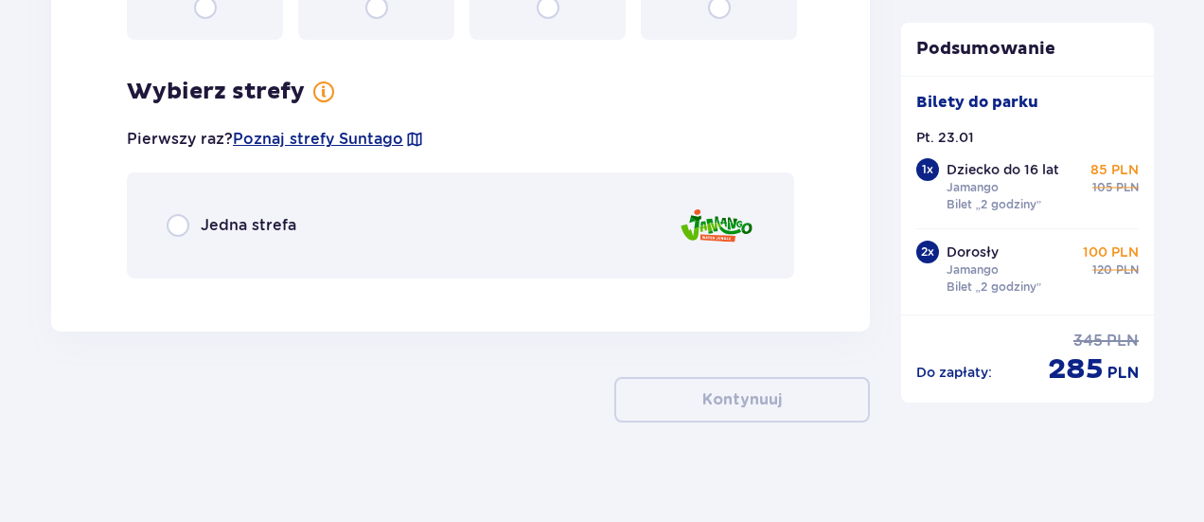
scroll to position [5382, 0]
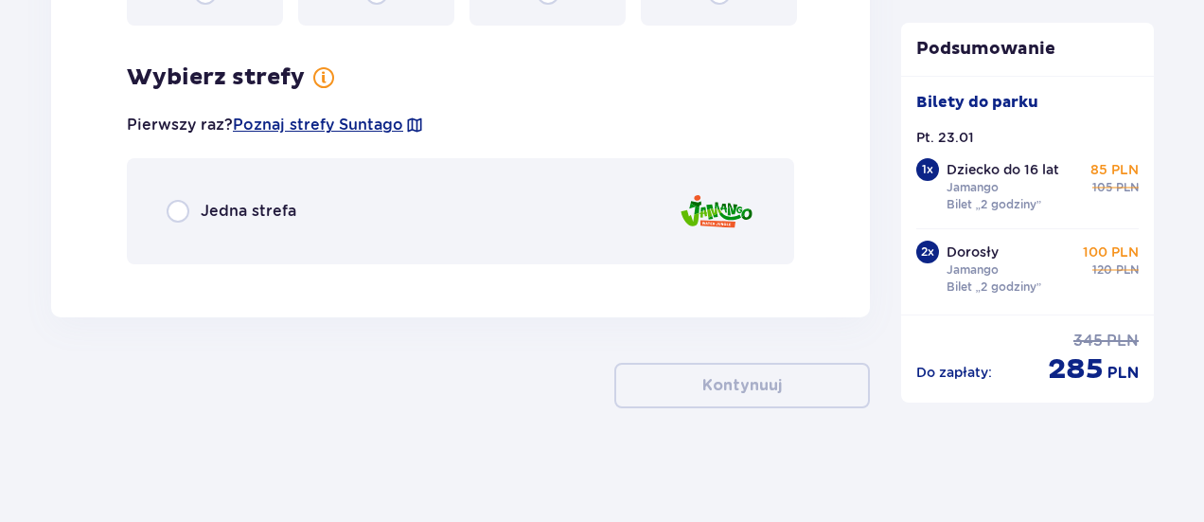
click at [186, 211] on input "radio" at bounding box center [178, 211] width 23 height 23
radio input "true"
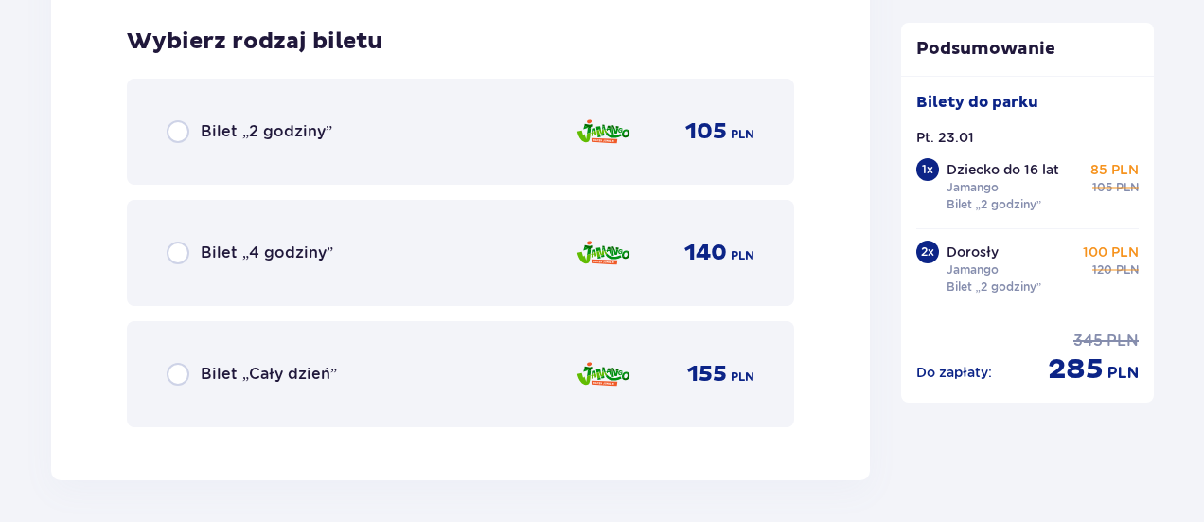
scroll to position [5661, 0]
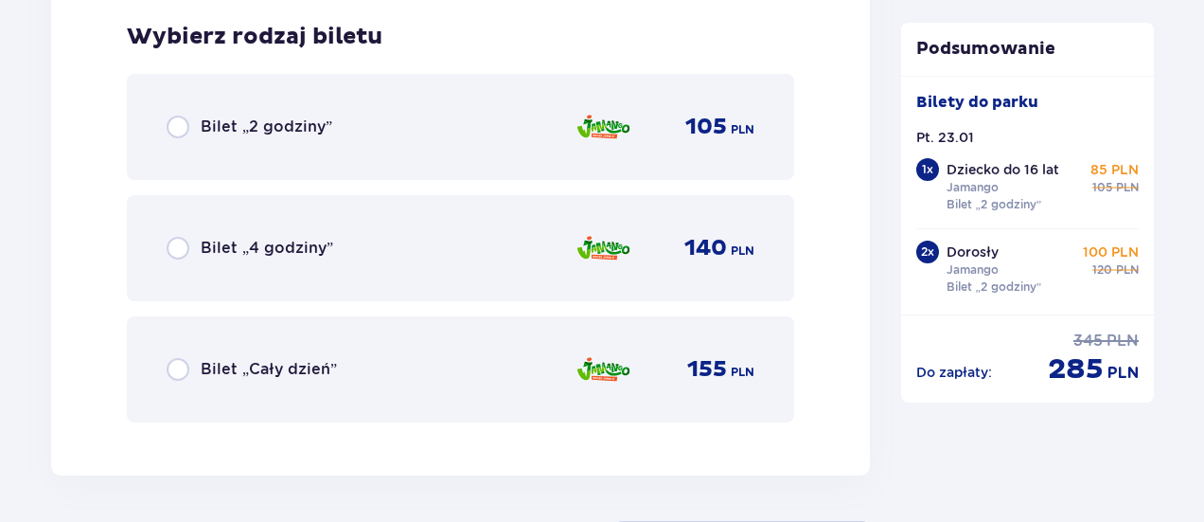
click at [196, 133] on div "Bilet „2 godziny”" at bounding box center [250, 126] width 166 height 23
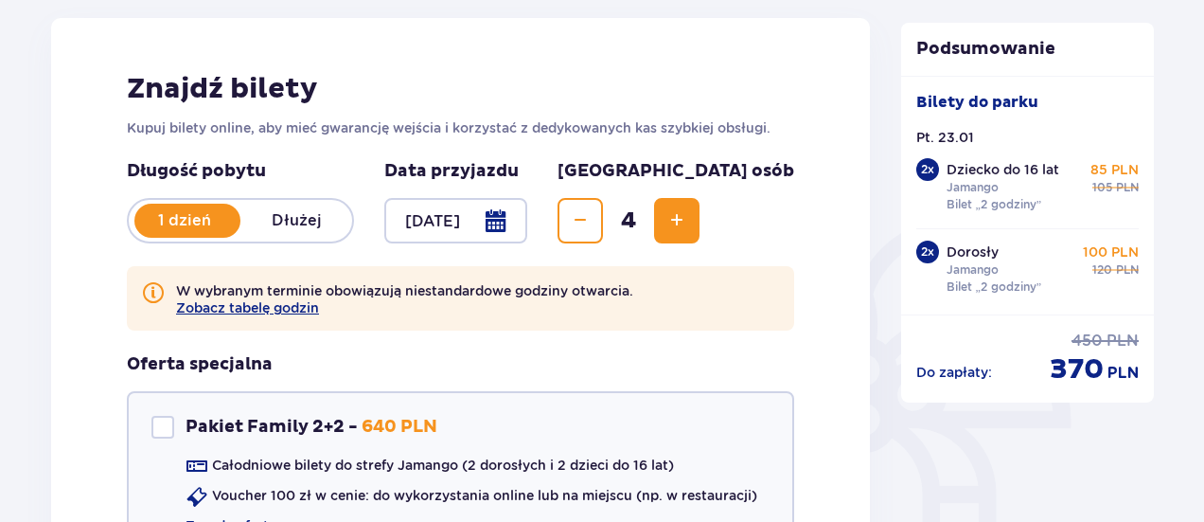
scroll to position [0, 0]
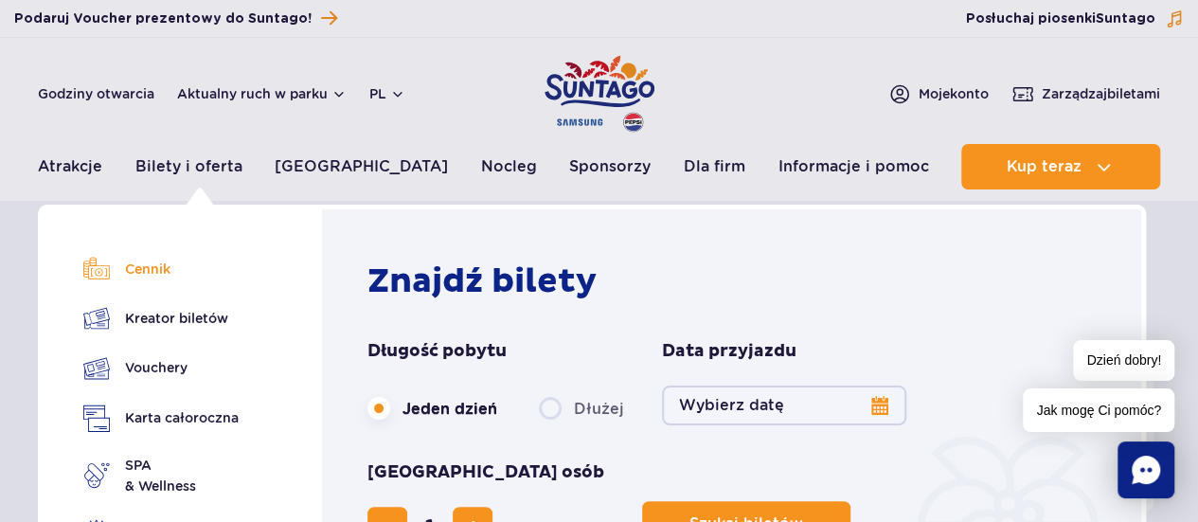
click at [148, 268] on link "Cennik" at bounding box center [160, 269] width 155 height 27
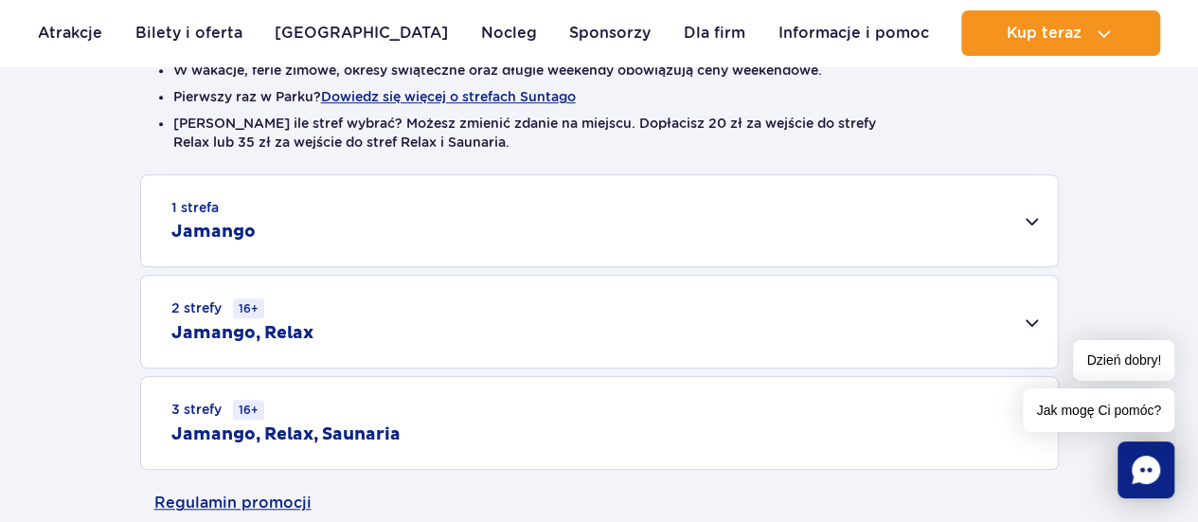
scroll to position [516, 0]
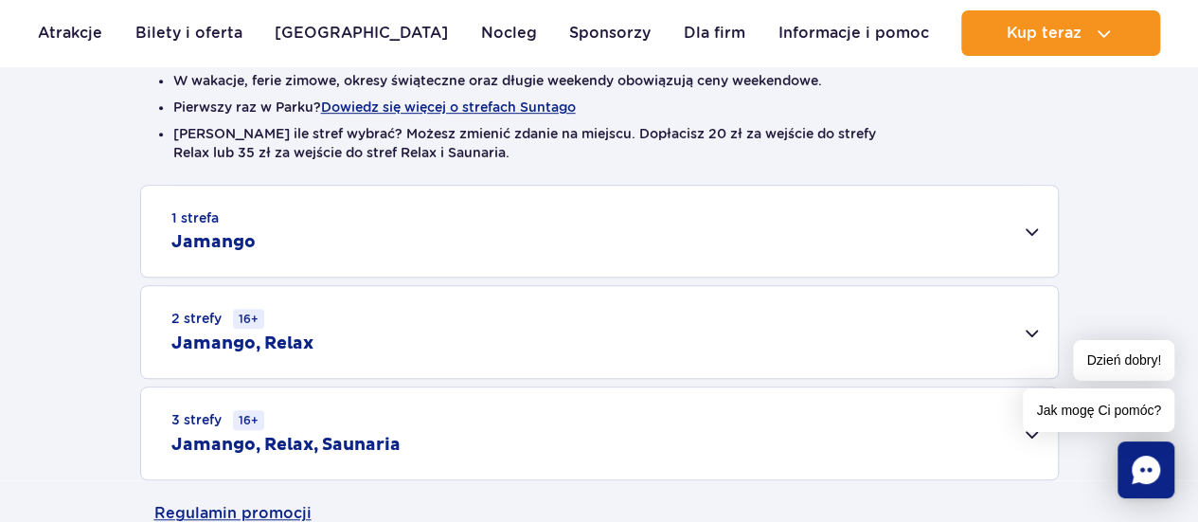
click at [907, 224] on div "1 strefa Jamango" at bounding box center [599, 231] width 916 height 91
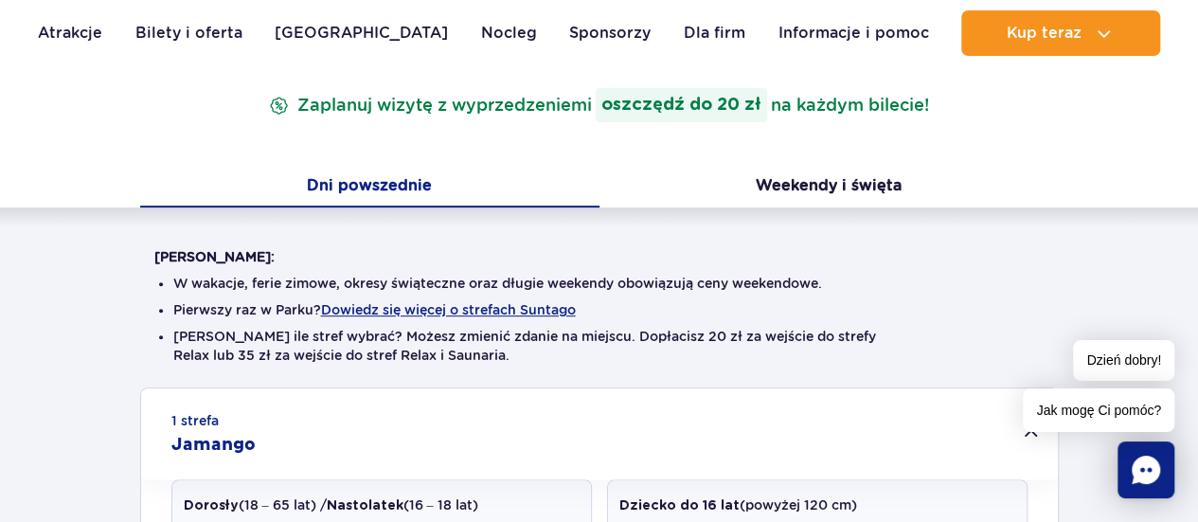
scroll to position [307, 0]
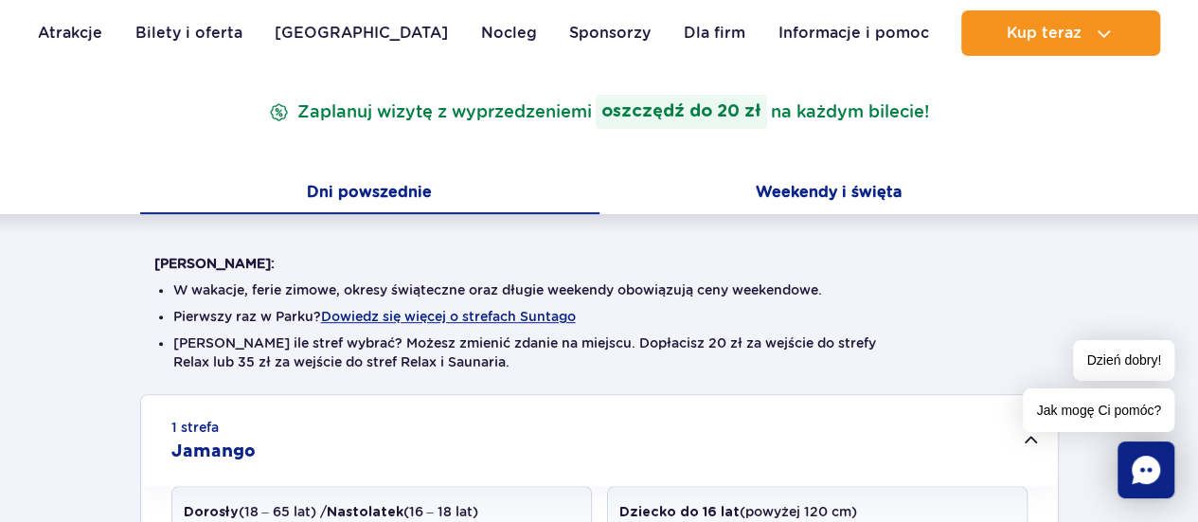
click at [835, 198] on button "Weekendy i święta" at bounding box center [828, 194] width 459 height 40
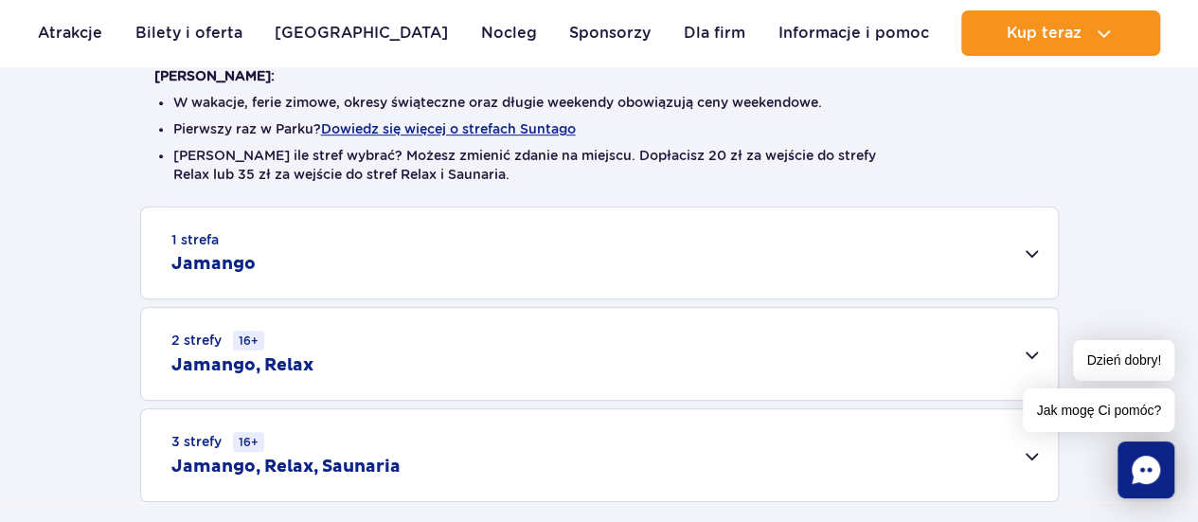
scroll to position [529, 0]
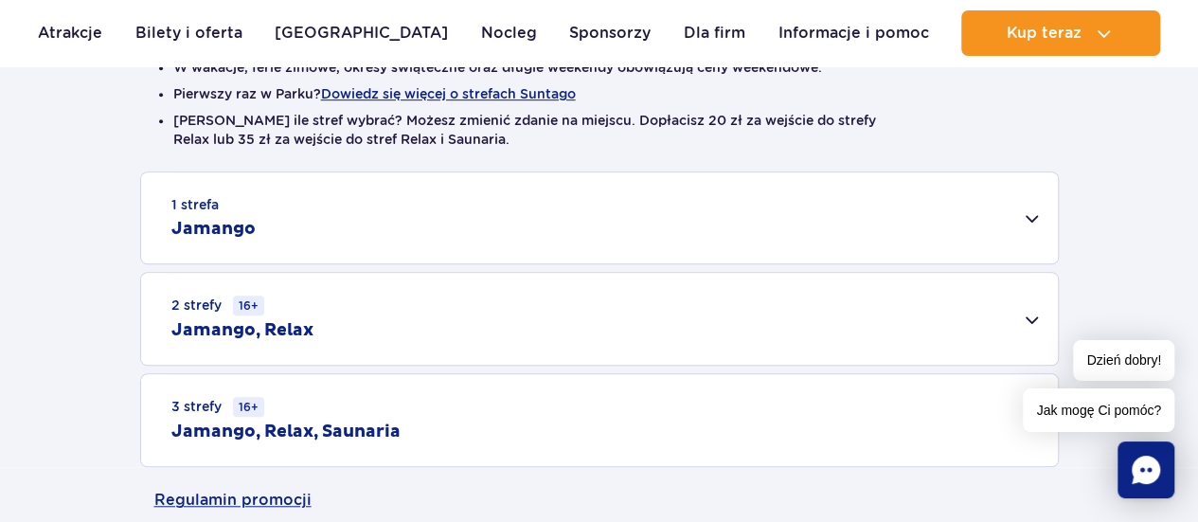
click at [985, 209] on div "1 strefa Jamango" at bounding box center [599, 217] width 916 height 91
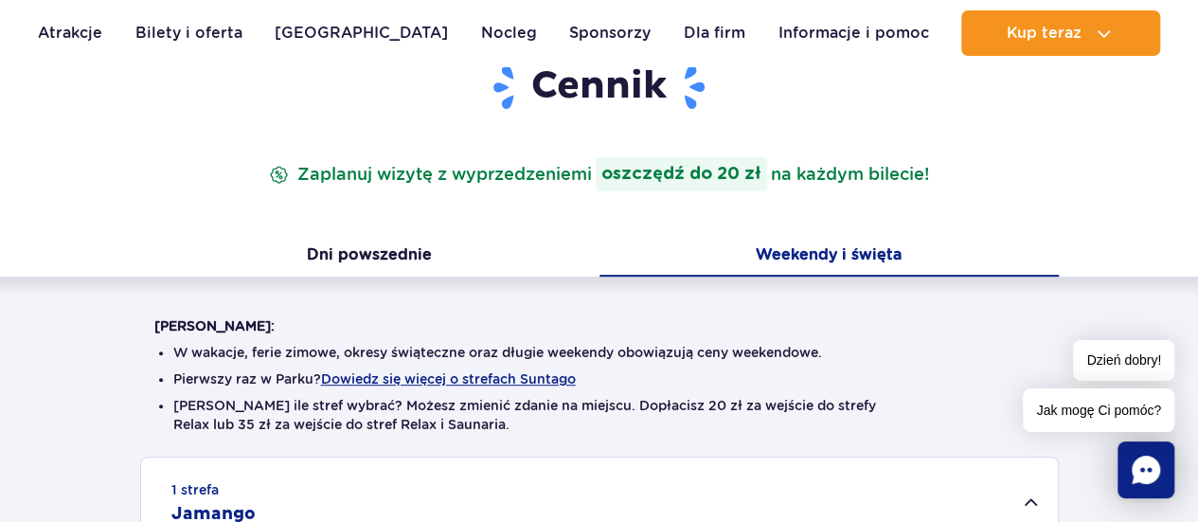
scroll to position [233, 0]
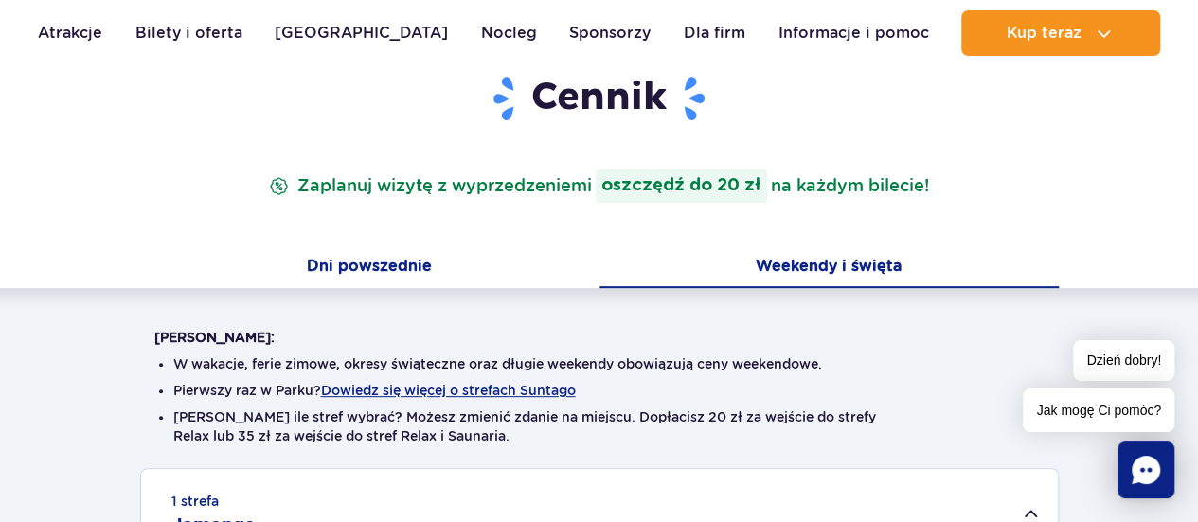
drag, startPoint x: 384, startPoint y: 289, endPoint x: 377, endPoint y: 275, distance: 16.1
click at [377, 275] on button "Dni powszednie" at bounding box center [369, 268] width 459 height 40
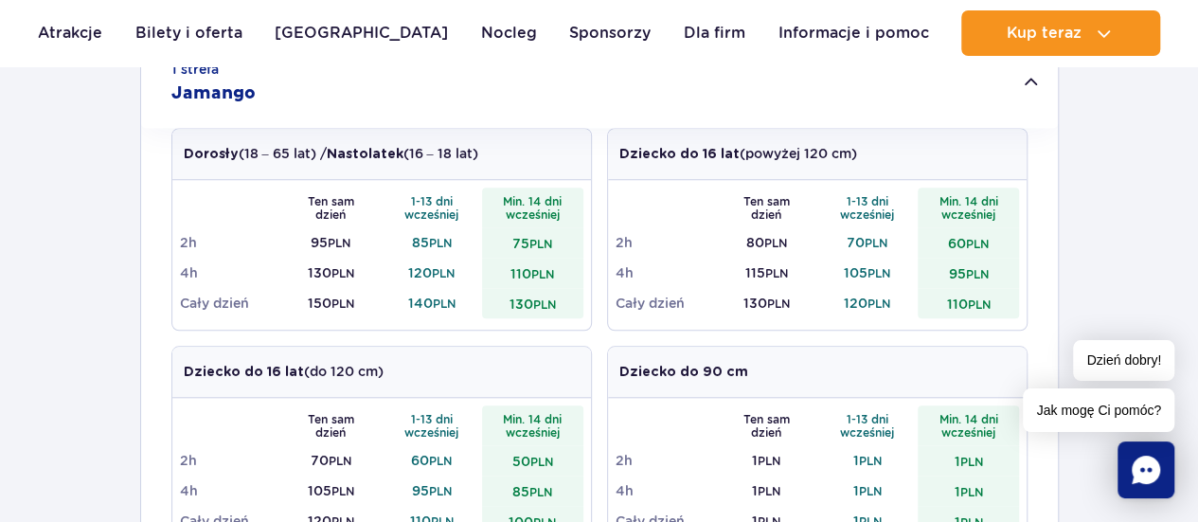
scroll to position [682, 0]
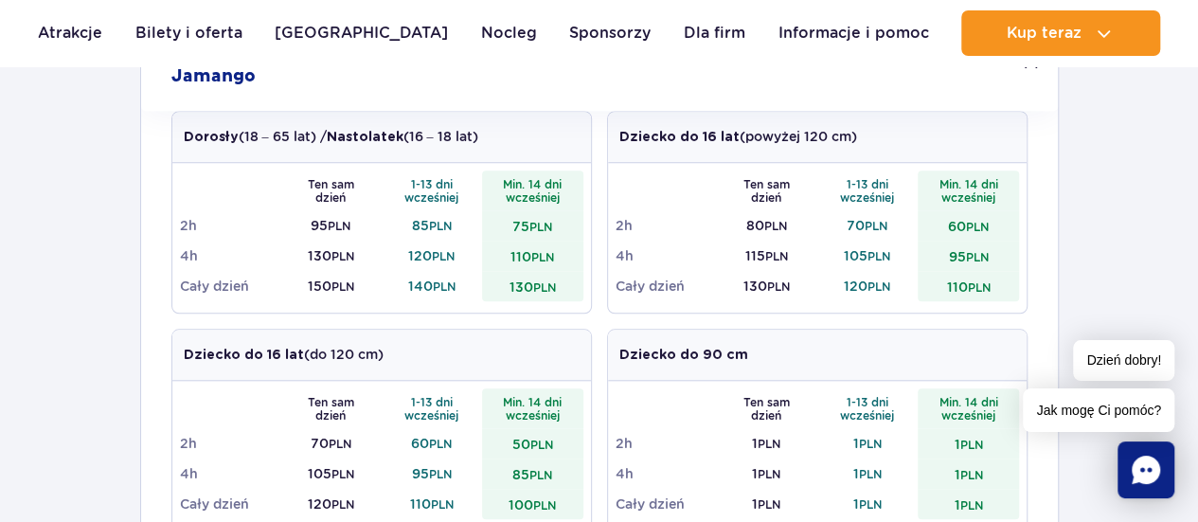
click at [1128, 156] on div "1 strefa Jamango Dorosły (18 – 65 lat) / Nastolatek (16 – 18 lat) Ten sam dzień…" at bounding box center [599, 510] width 1198 height 983
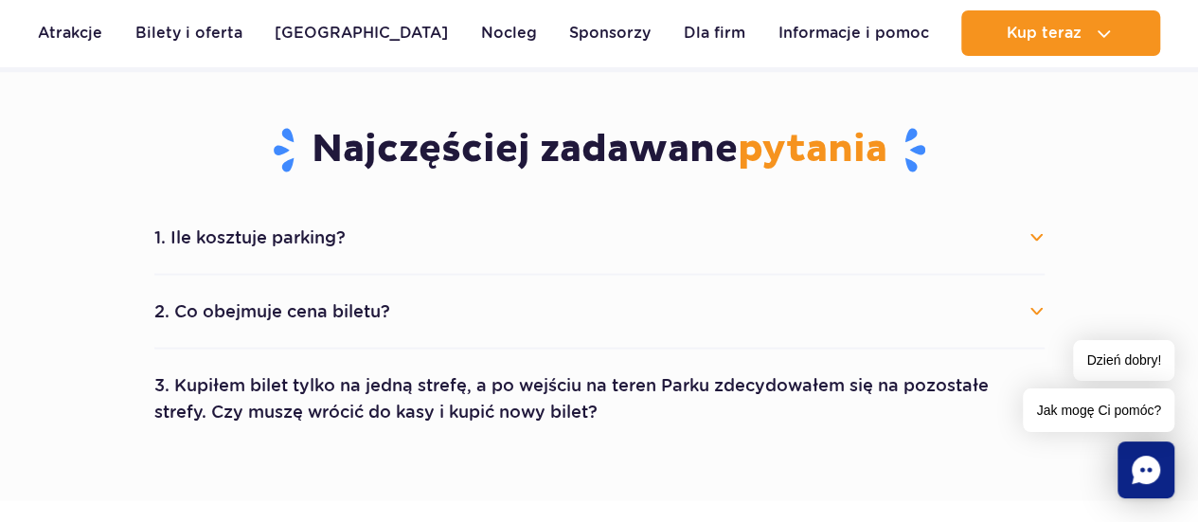
scroll to position [1706, 0]
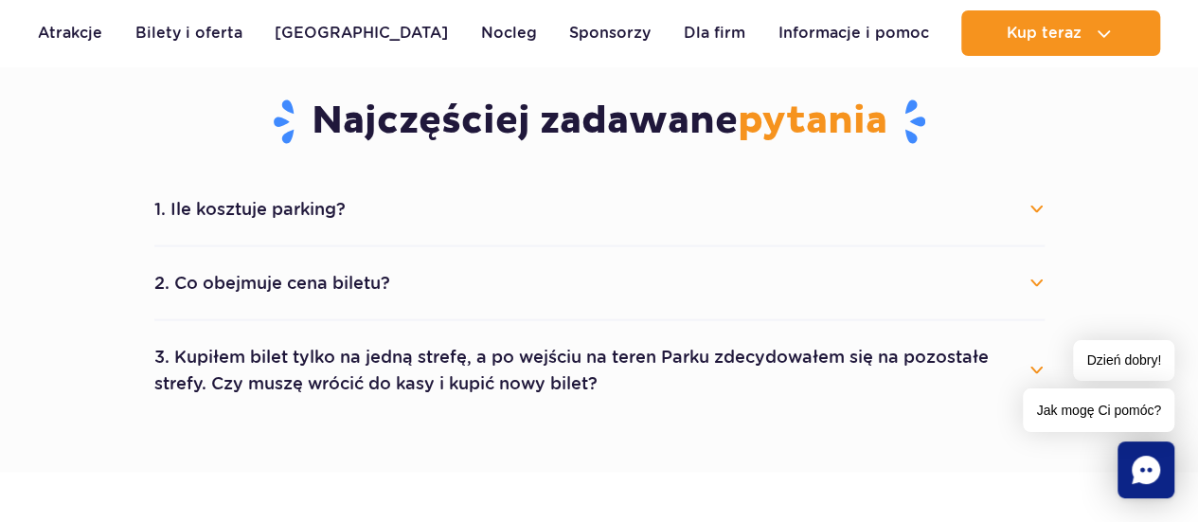
click at [1031, 219] on button "1. Ile kosztuje parking?" at bounding box center [599, 208] width 890 height 42
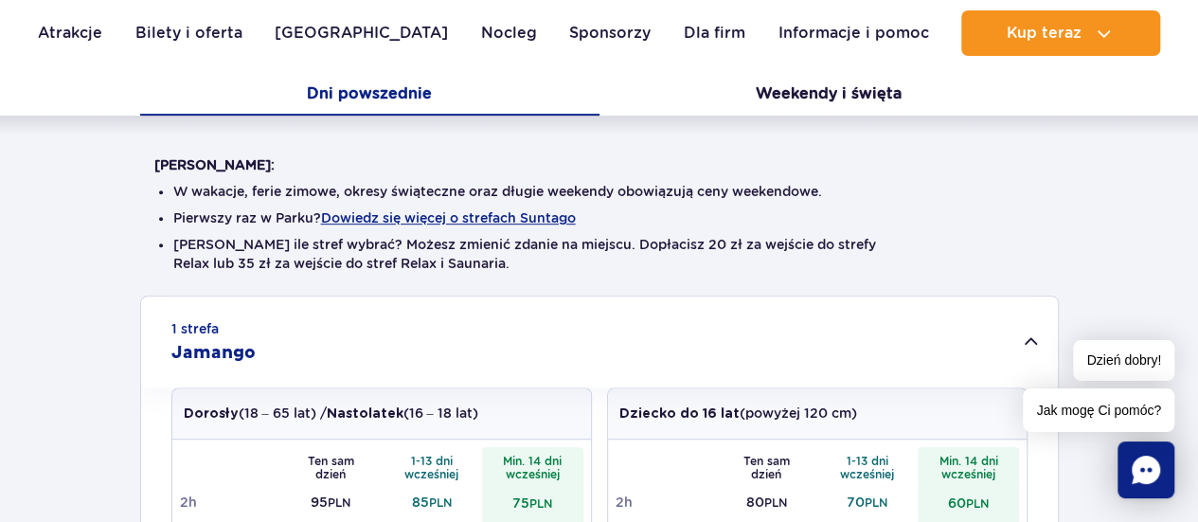
scroll to position [316, 0]
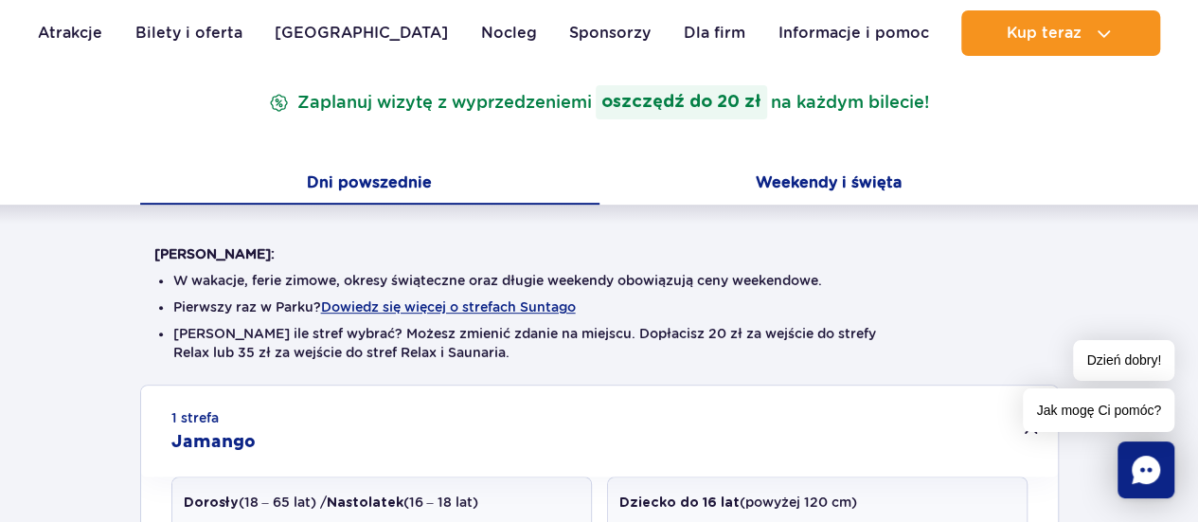
click at [786, 191] on button "Weekendy i święta" at bounding box center [828, 185] width 459 height 40
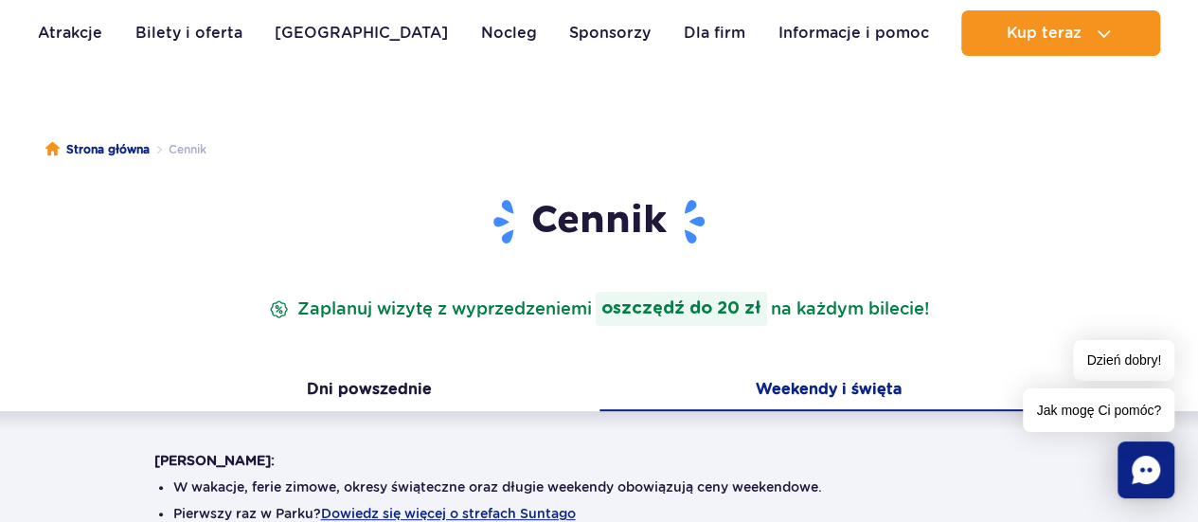
scroll to position [0, 0]
